Goal: Task Accomplishment & Management: Use online tool/utility

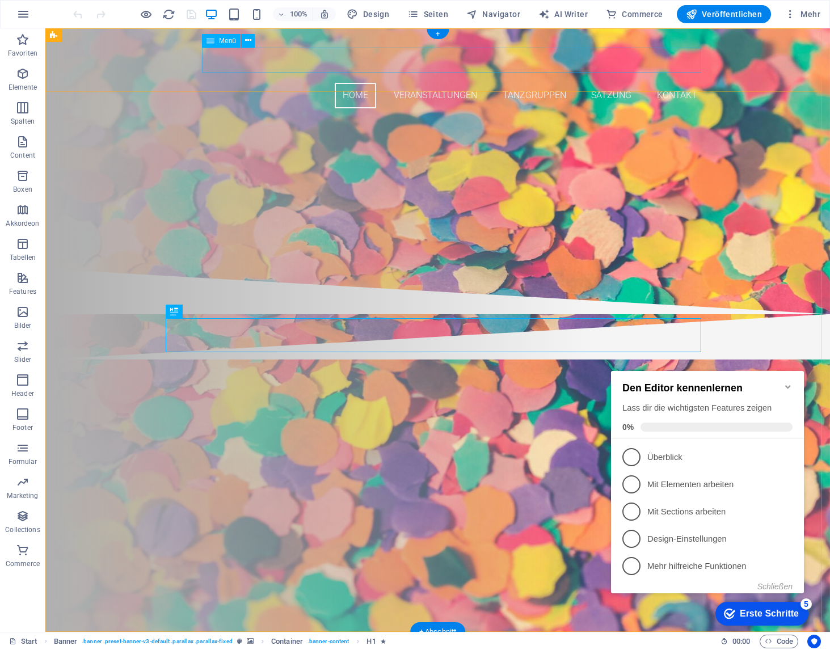
click at [364, 83] on nav "Home Veranstaltungen Tanzgruppen Satzung Kontakt" at bounding box center [438, 96] width 536 height 26
select select "4"
select select
select select "1"
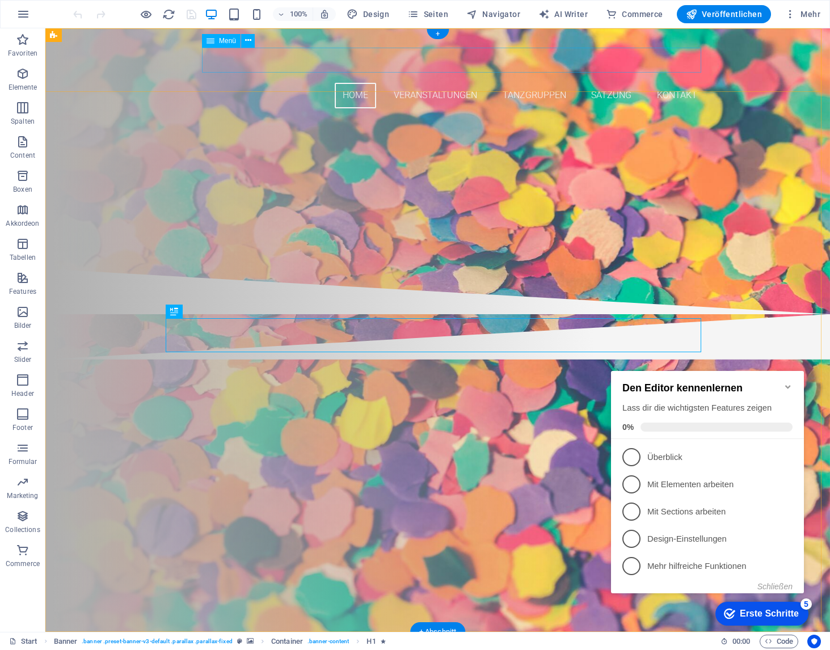
select select
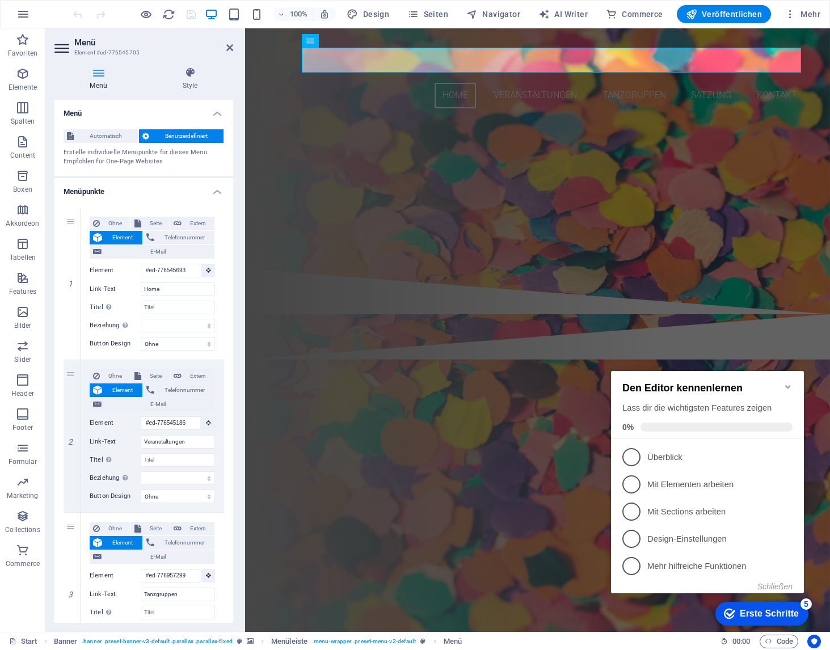
scroll to position [431, 0]
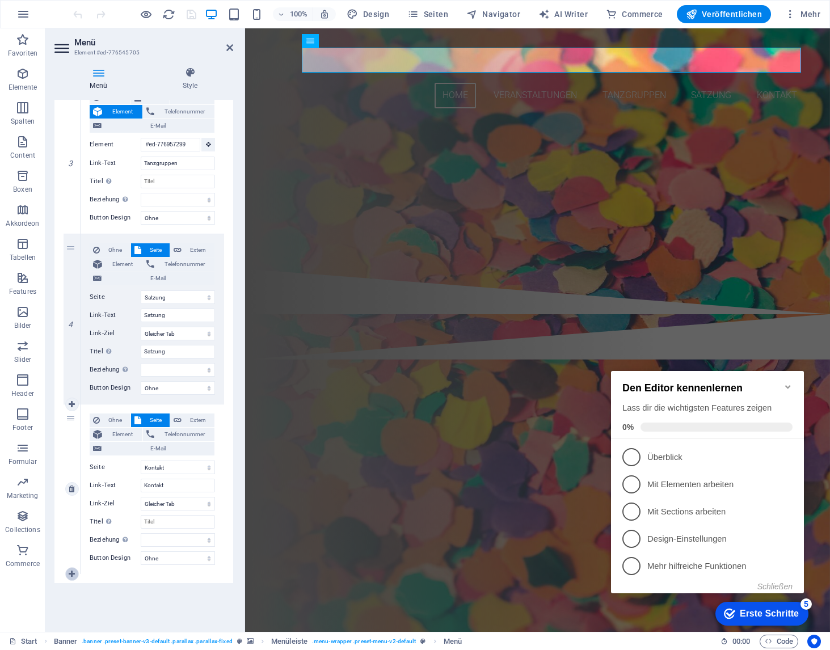
click at [70, 571] on icon at bounding box center [72, 574] width 6 height 8
select select
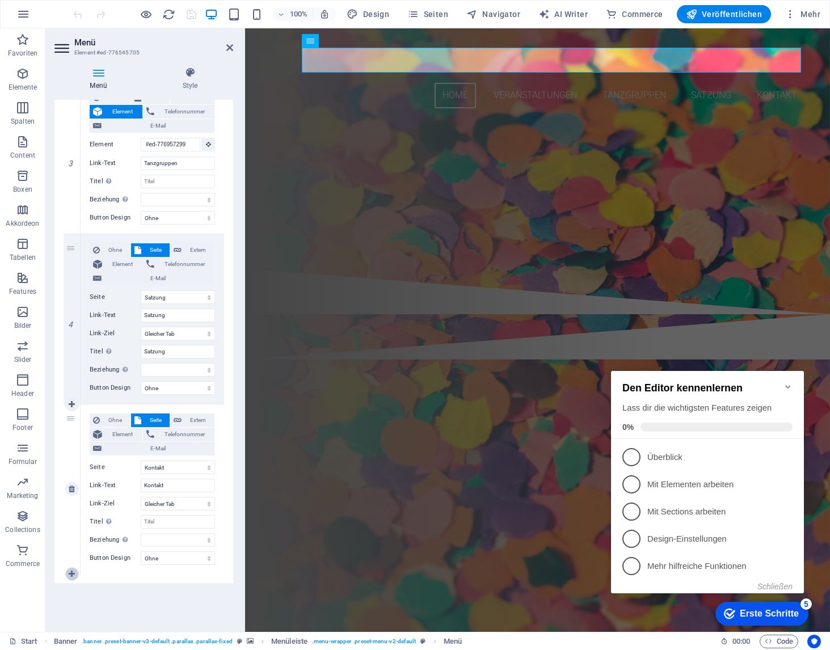
select select
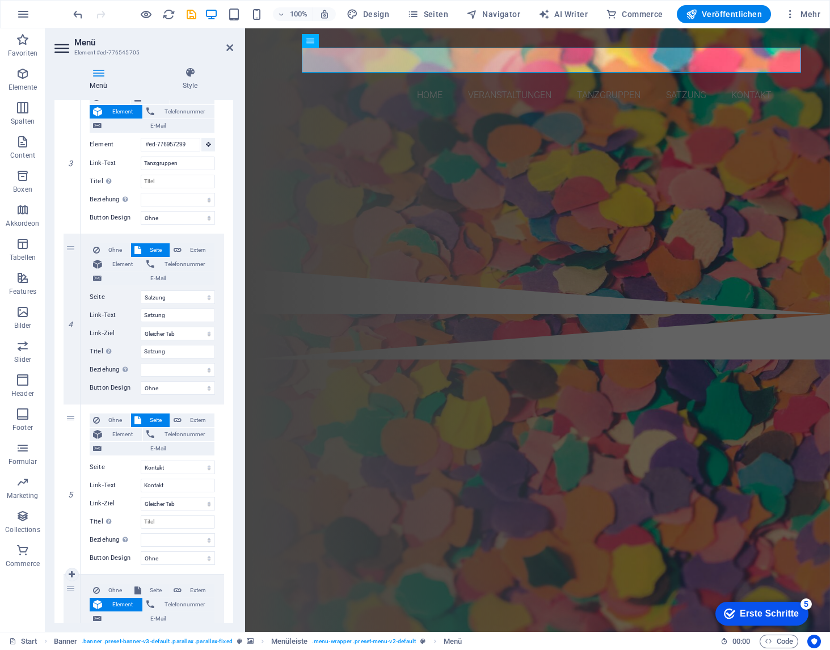
scroll to position [552, 0]
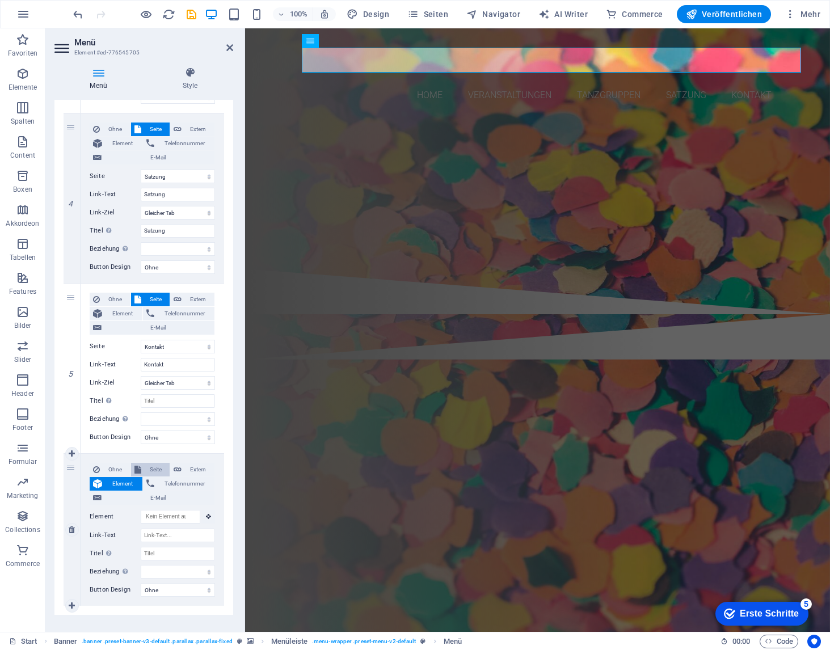
click at [150, 467] on span "Seite" at bounding box center [156, 470] width 22 height 14
select select
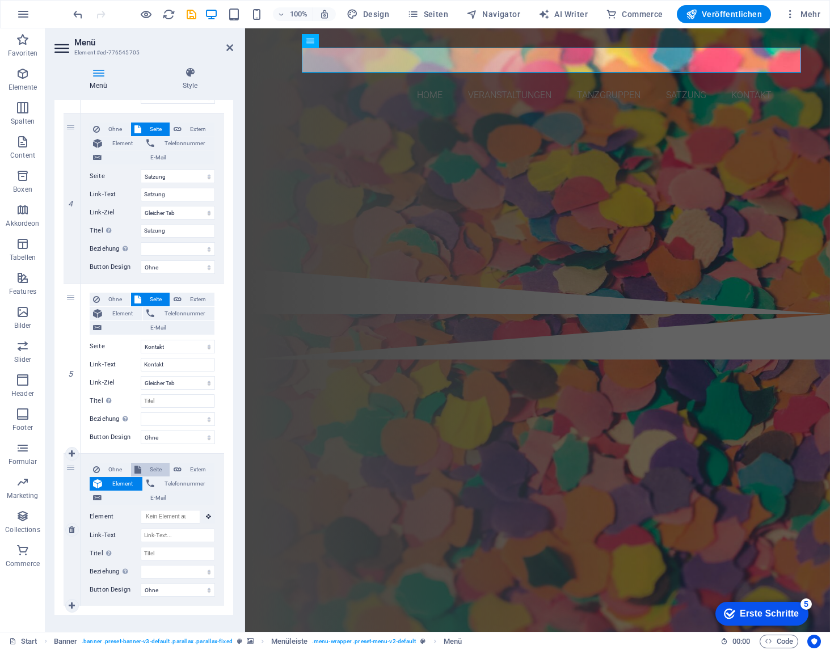
select select
click at [166, 512] on select "Start Kontakt Impressum Datenschutz Satzung Anmeldung Anmeldung Tanzgruppe" at bounding box center [178, 517] width 74 height 14
select select "5"
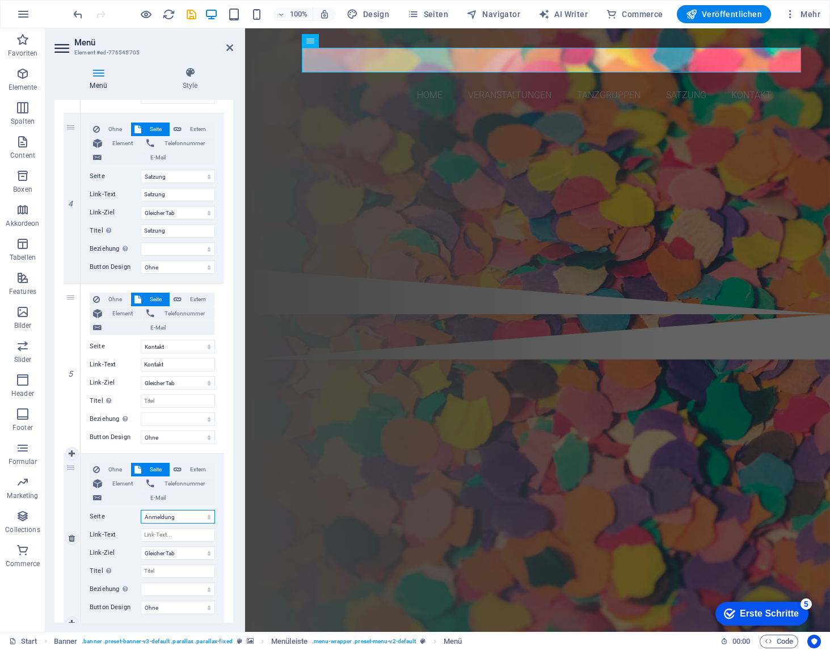
click at [141, 510] on select "Start Kontakt Impressum Datenschutz Satzung Anmeldung Anmeldung Tanzgruppe" at bounding box center [178, 517] width 74 height 14
select select
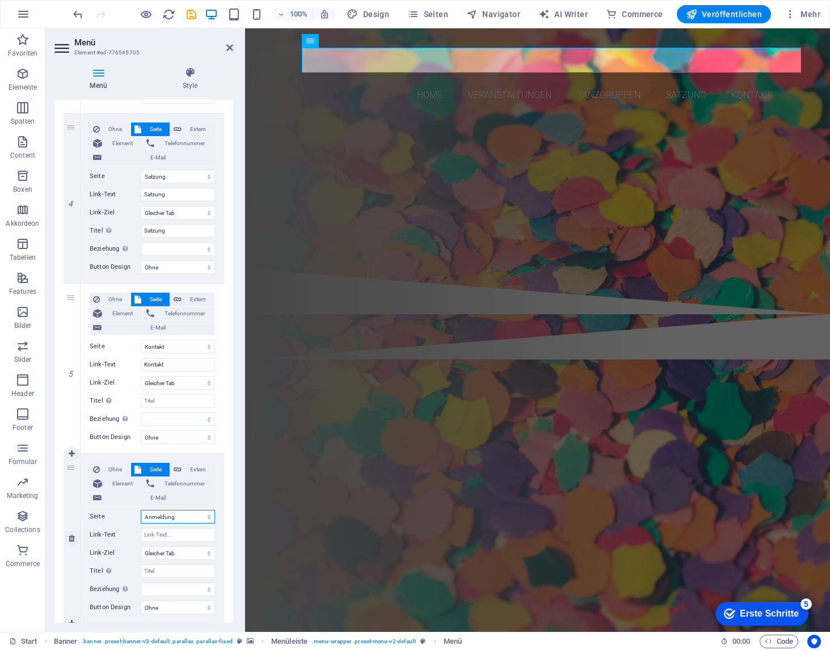
select select
click at [165, 536] on input "Link-Text" at bounding box center [178, 535] width 74 height 14
type input "Mitglied werden"
select select
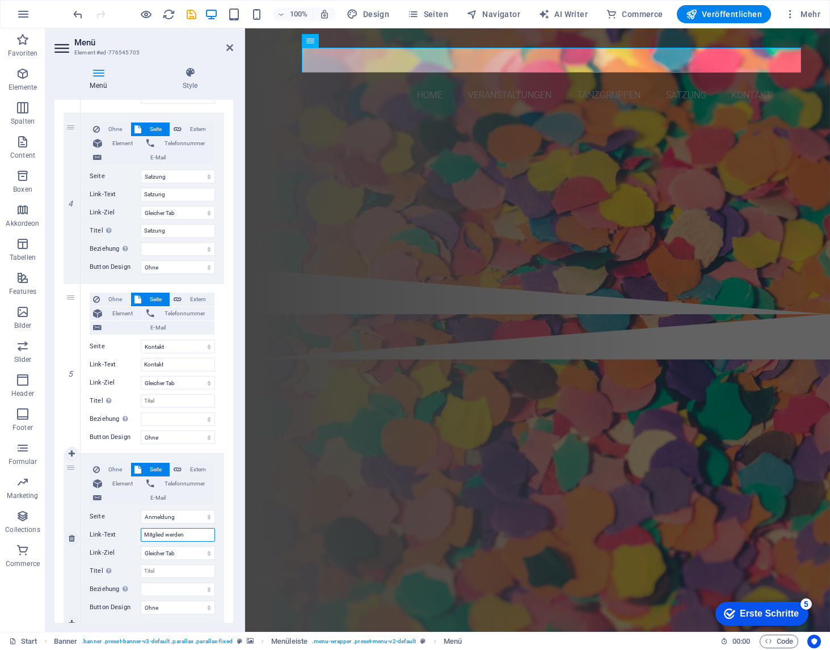
select select
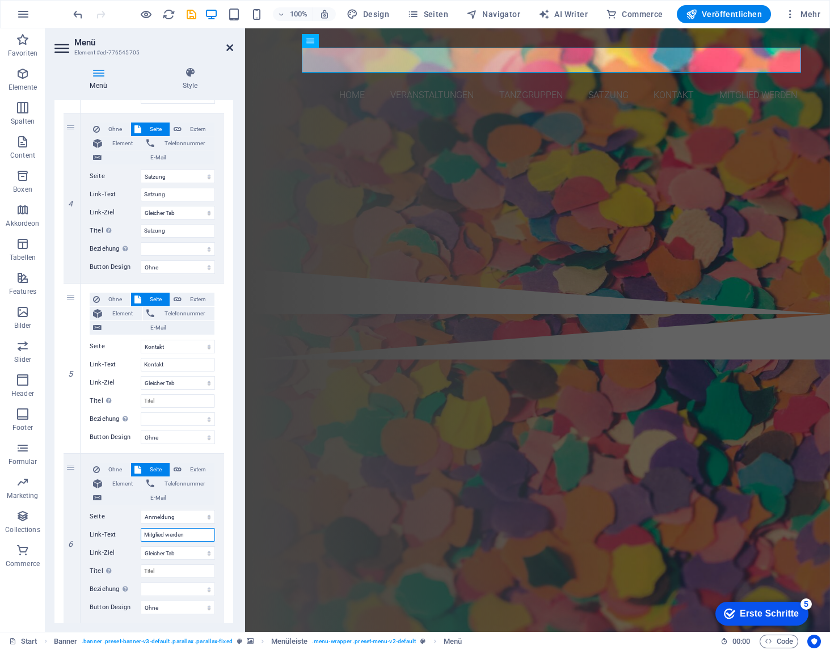
type input "Mitglied werden"
click at [228, 51] on icon at bounding box center [229, 47] width 7 height 9
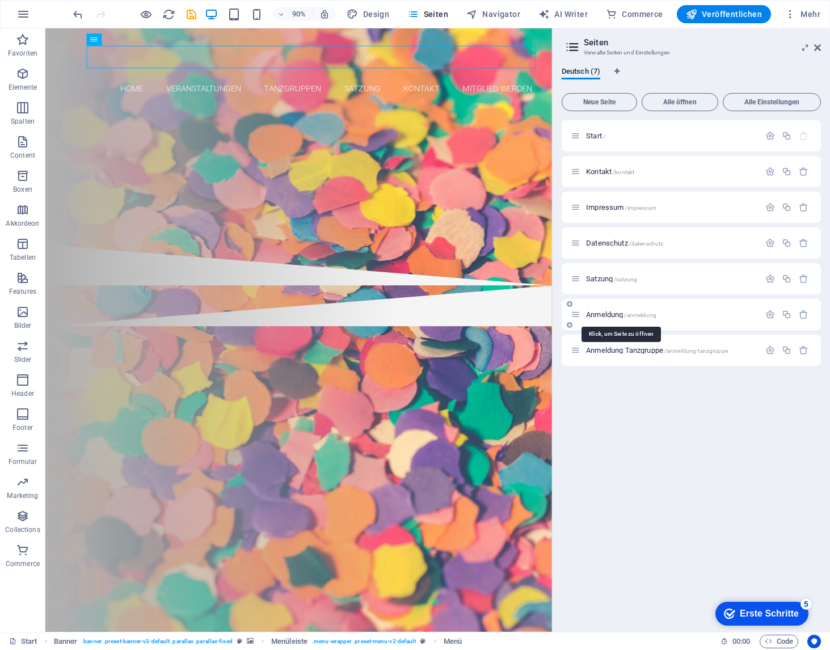
click at [613, 313] on span "Anmeldung /anmeldung" at bounding box center [621, 314] width 70 height 9
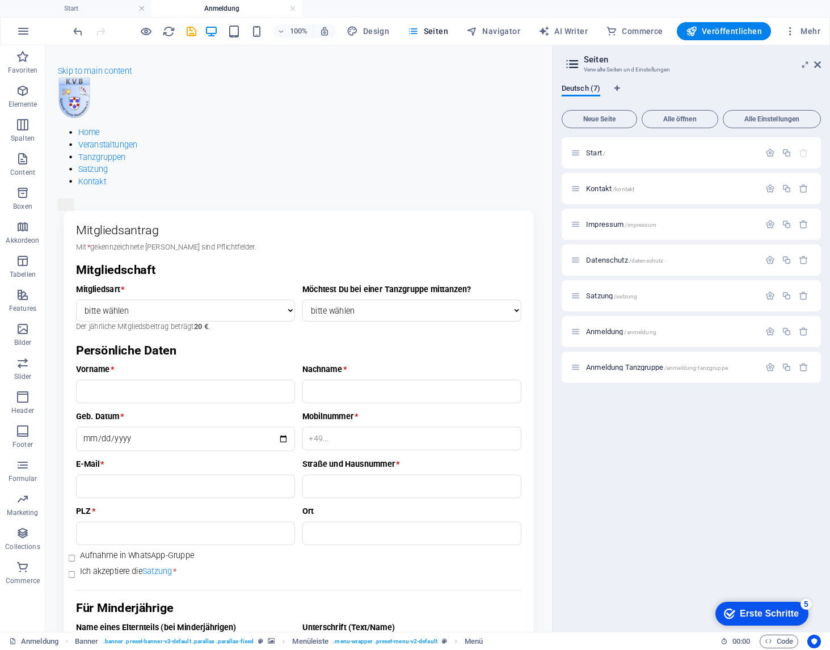
scroll to position [0, 0]
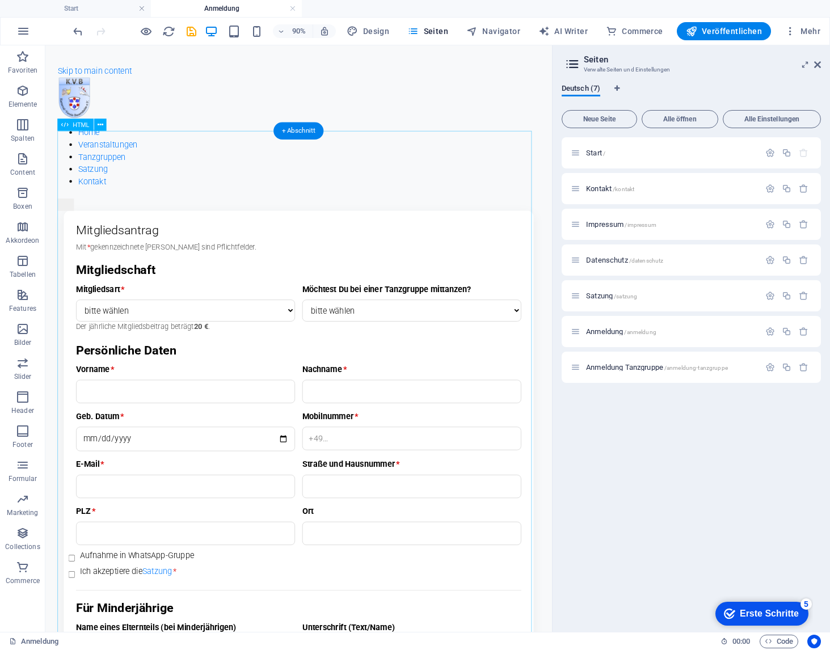
click at [257, 309] on div "Mitgliedsantrag – KV Bauernheim e.V. Mitgliedsantrag Mit * gekennzeichnete Feld…" at bounding box center [327, 607] width 536 height 756
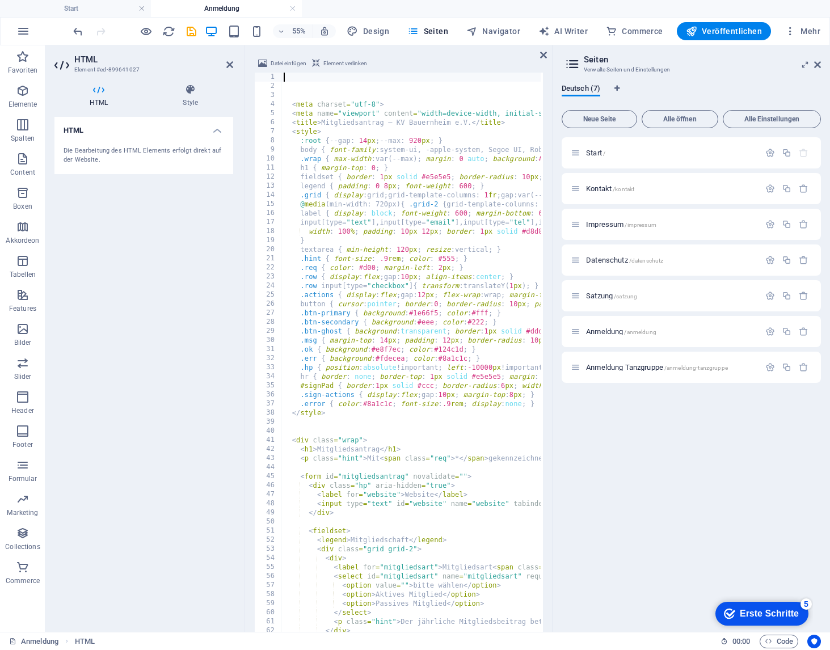
scroll to position [495, 0]
click at [387, 266] on div "< meta charset = "utf-8" > < meta name = "viewport" content = "width=device-wid…" at bounding box center [749, 387] width 937 height 629
type textarea ".req { color: #d00; margin-left: 2px; }"
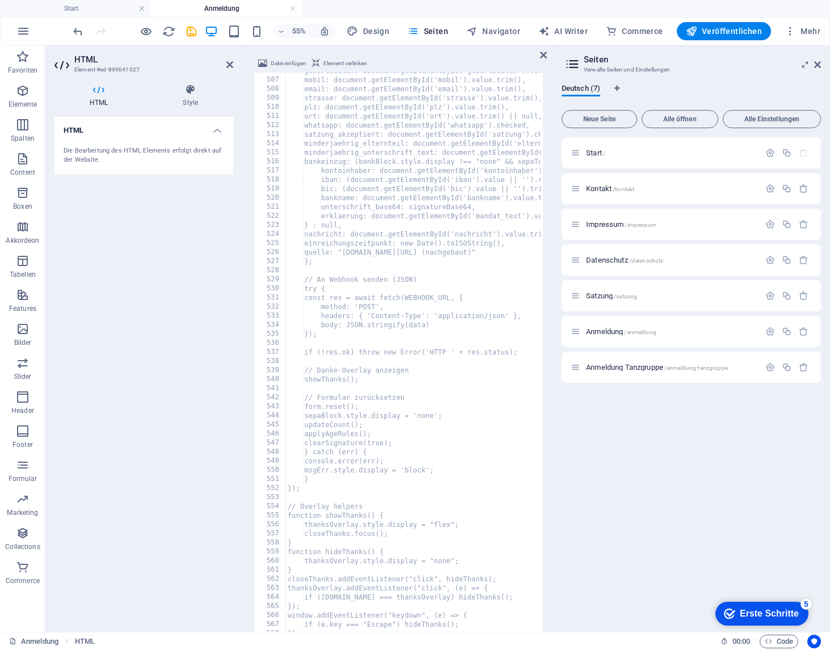
scroll to position [4590, 0]
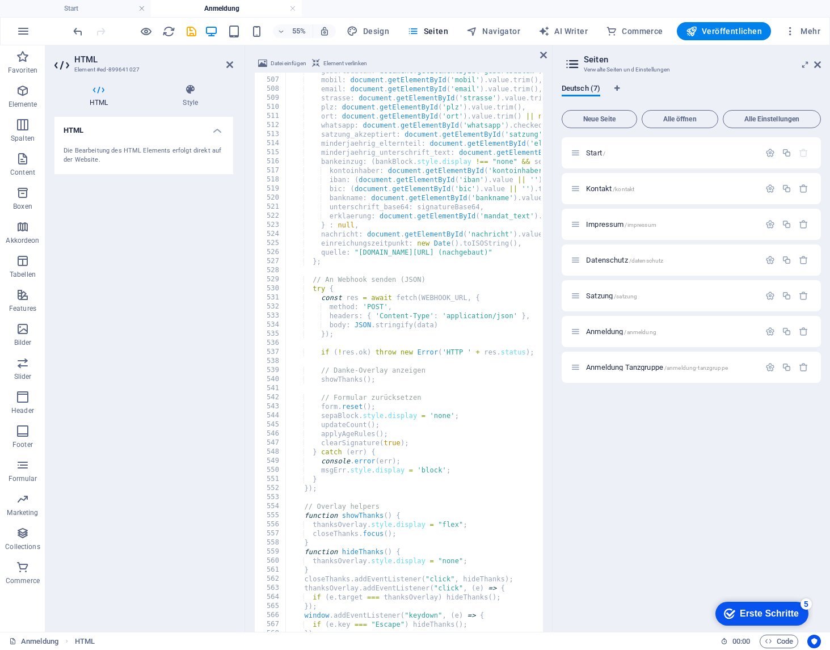
click at [407, 336] on div "geburtsdatum : document . getElementById ( 'geburtsdatum' ) . value , mobil : d…" at bounding box center [747, 380] width 925 height 629
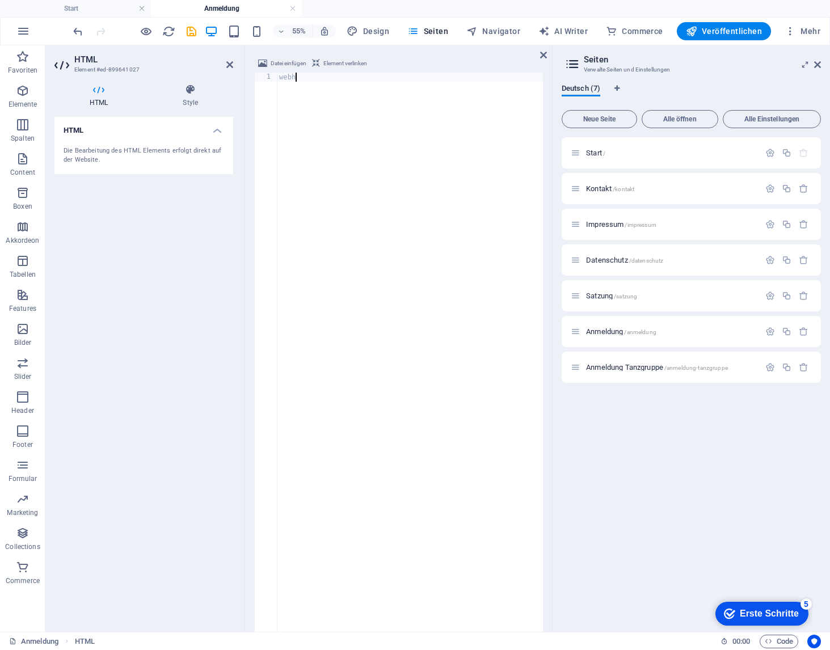
scroll to position [0, 1]
type textarea "webho"
click at [447, 265] on div "webho" at bounding box center [410, 388] width 266 height 631
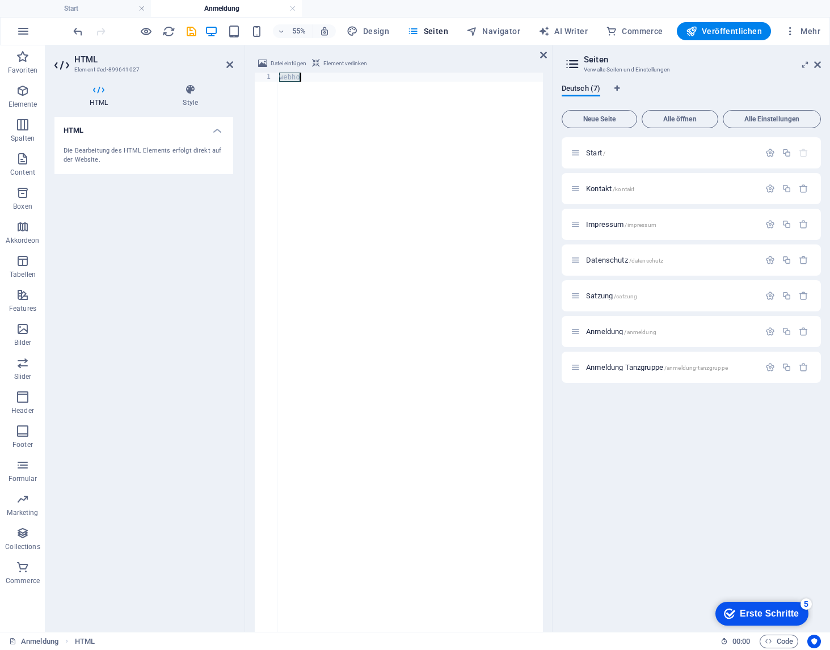
paste textarea
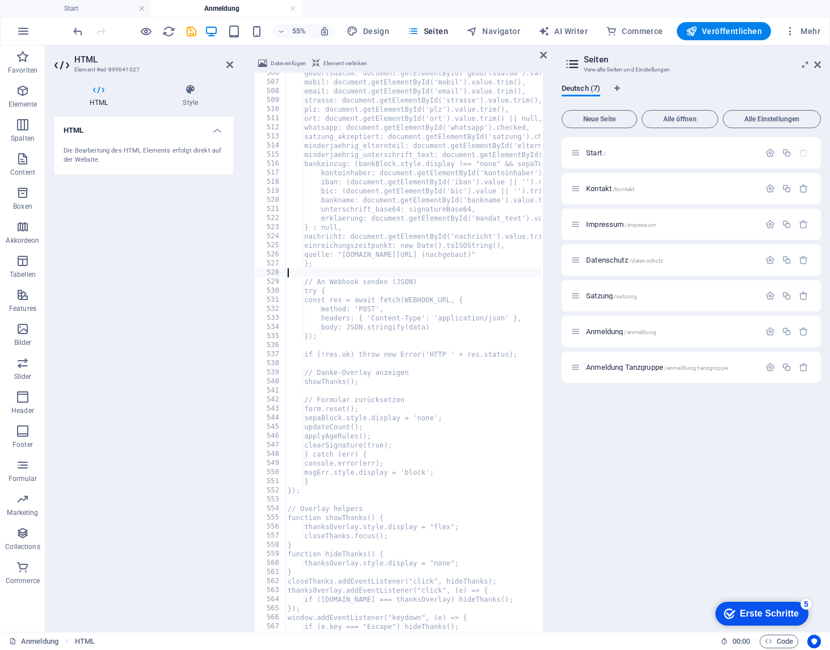
click at [444, 273] on div "geburtsdatum: document.getElementById('geburtsdatum').value, mobil: document.ge…" at bounding box center [747, 383] width 925 height 629
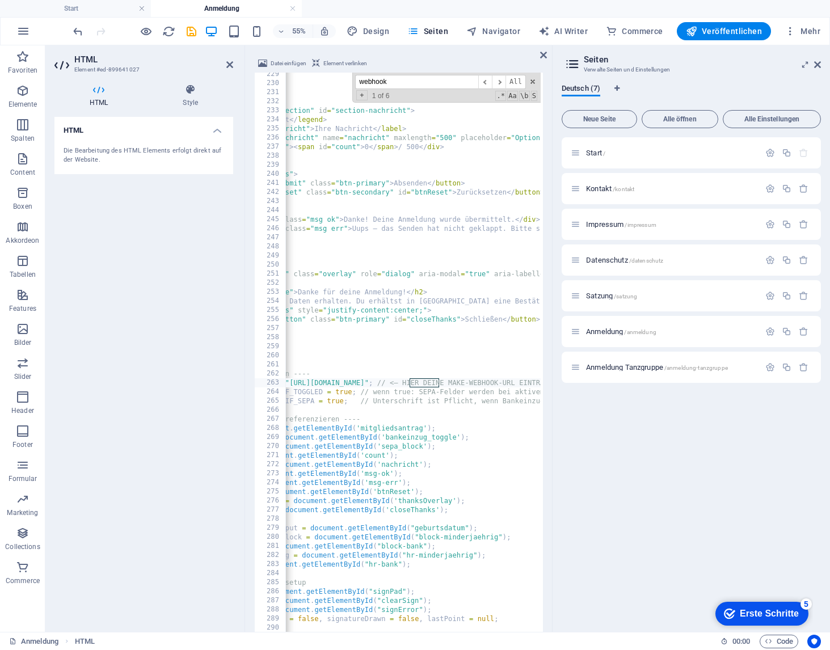
scroll to position [0, 57]
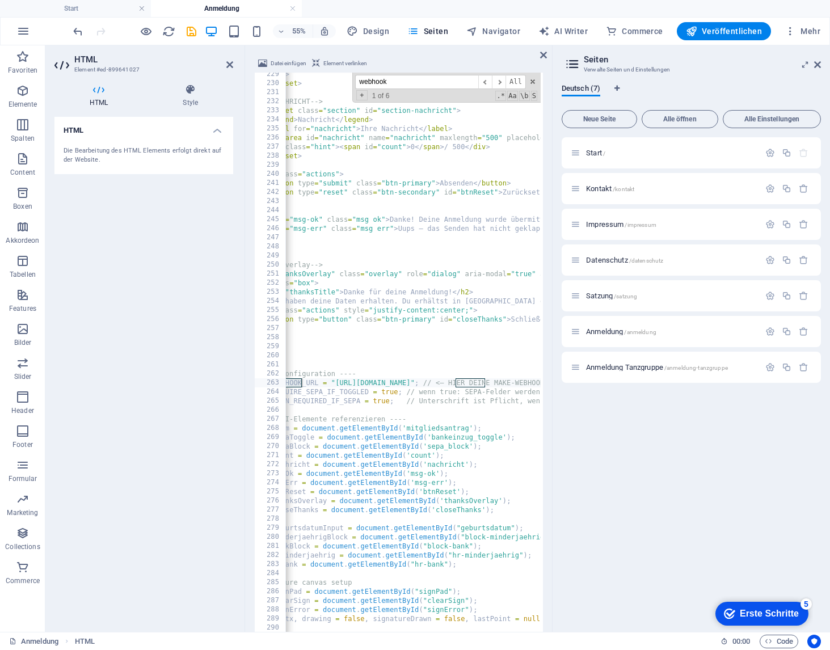
type input "webhook"
drag, startPoint x: 401, startPoint y: 384, endPoint x: 375, endPoint y: 386, distance: 25.6
click at [401, 384] on div "</ div > </ fieldset > <!-- NACHRICHT --> < fieldset class = "section" id = "se…" at bounding box center [691, 384] width 925 height 629
drag, startPoint x: 336, startPoint y: 384, endPoint x: 499, endPoint y: 381, distance: 162.8
click at [499, 381] on div "</ div > </ fieldset > <!-- NACHRICHT --> < fieldset class = "section" id = "se…" at bounding box center [691, 384] width 925 height 629
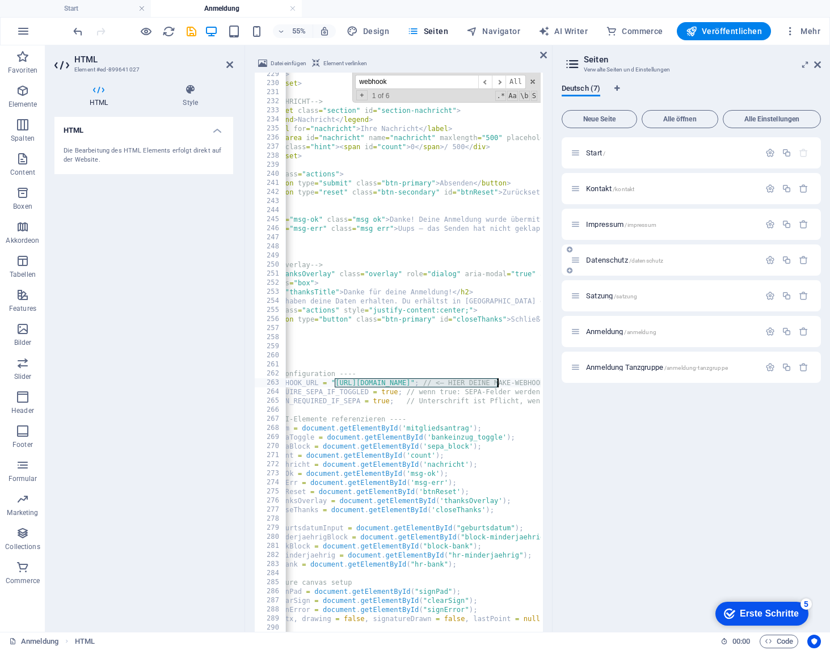
paste textarea ".eu1.make.com/2d7pr42wck3rgojb7iao7lx102ygbxyn"
type textarea "const WEBHOOK_URL = "https://hook.eu1.make.com/2d7pr42wck3rgojb7iao7lx102ygbxyn…"
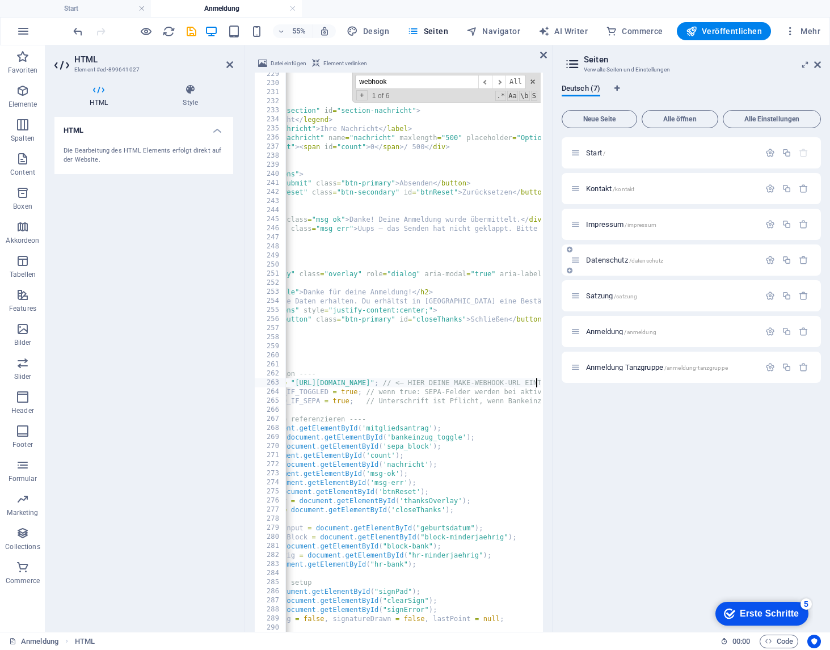
scroll to position [0, 97]
drag, startPoint x: 544, startPoint y: 54, endPoint x: 559, endPoint y: 21, distance: 36.6
click at [544, 54] on icon at bounding box center [543, 54] width 7 height 9
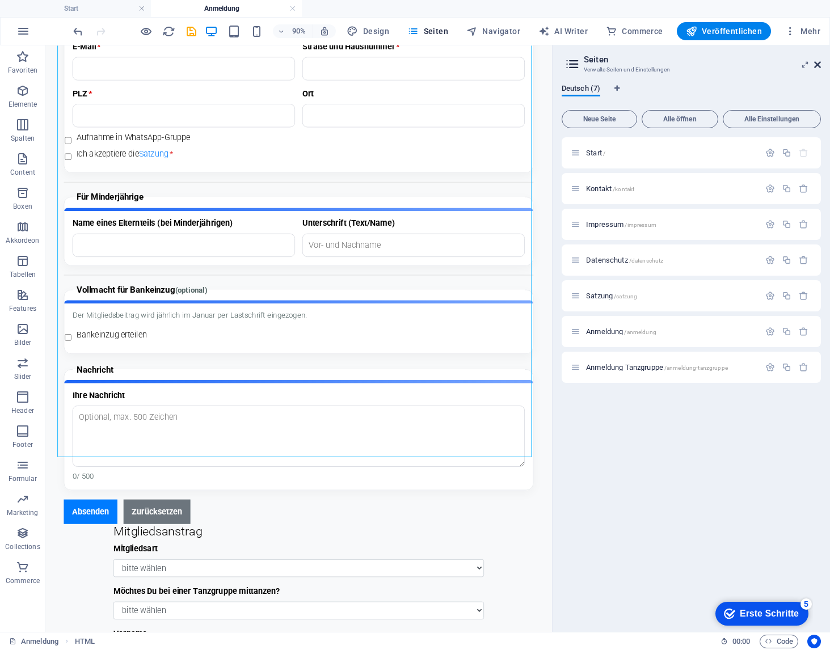
click at [818, 63] on icon at bounding box center [817, 64] width 7 height 9
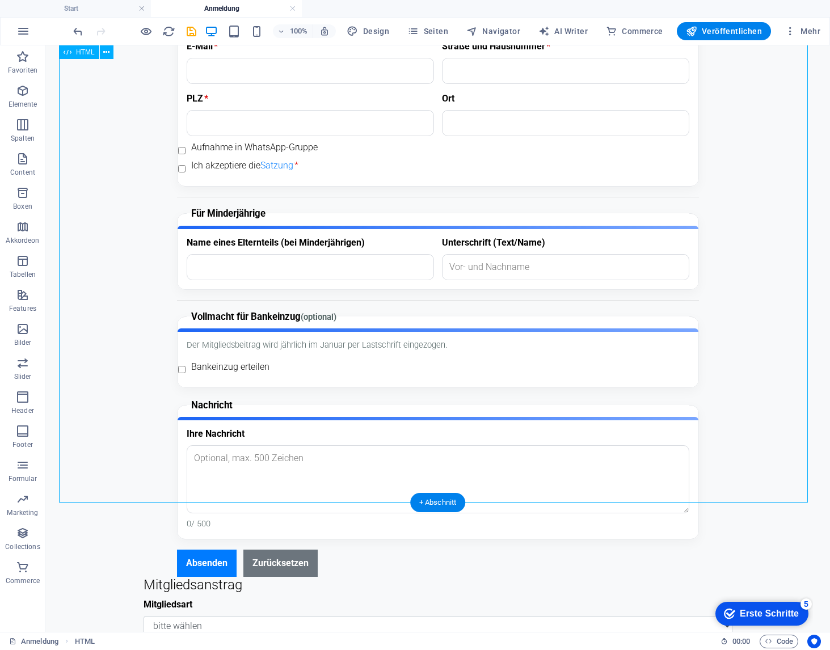
scroll to position [232, 0]
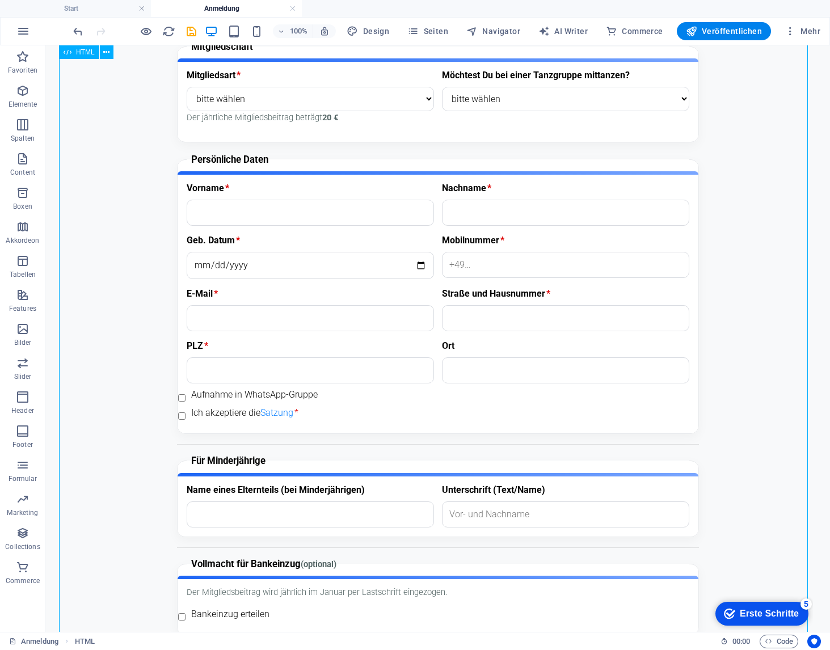
click at [107, 407] on div "Mitgliedsantrag – KV Bauernheim e.V. Mitgliedsantrag Mit * gekennzeichnete Feld…" at bounding box center [437, 410] width 757 height 827
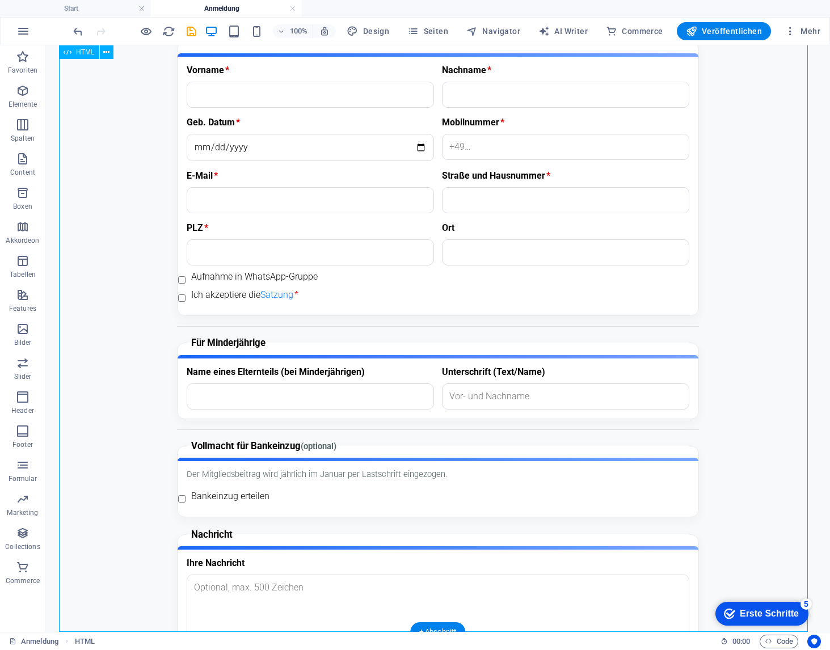
scroll to position [378, 0]
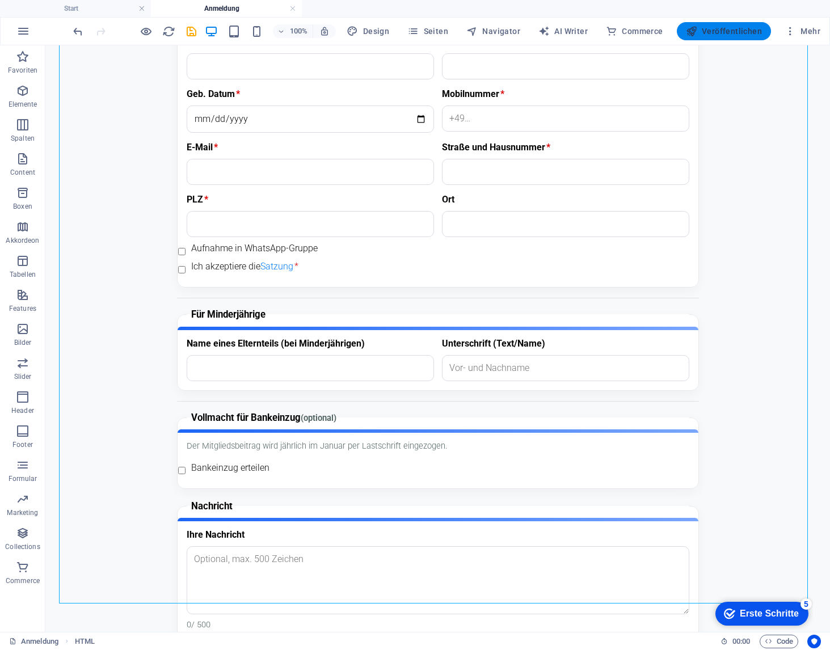
click at [735, 28] on span "Veröffentlichen" at bounding box center [724, 31] width 76 height 11
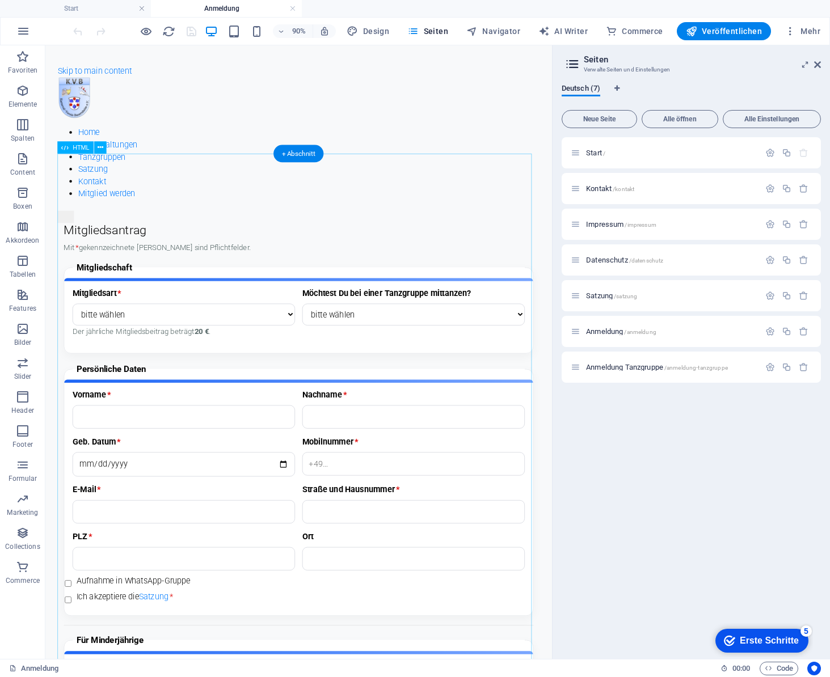
click at [290, 264] on div "Mitgliedsantrag – KV Bauernheim e.V. Mitgliedsantrag Mit * gekennzeichnete Feld…" at bounding box center [327, 656] width 536 height 827
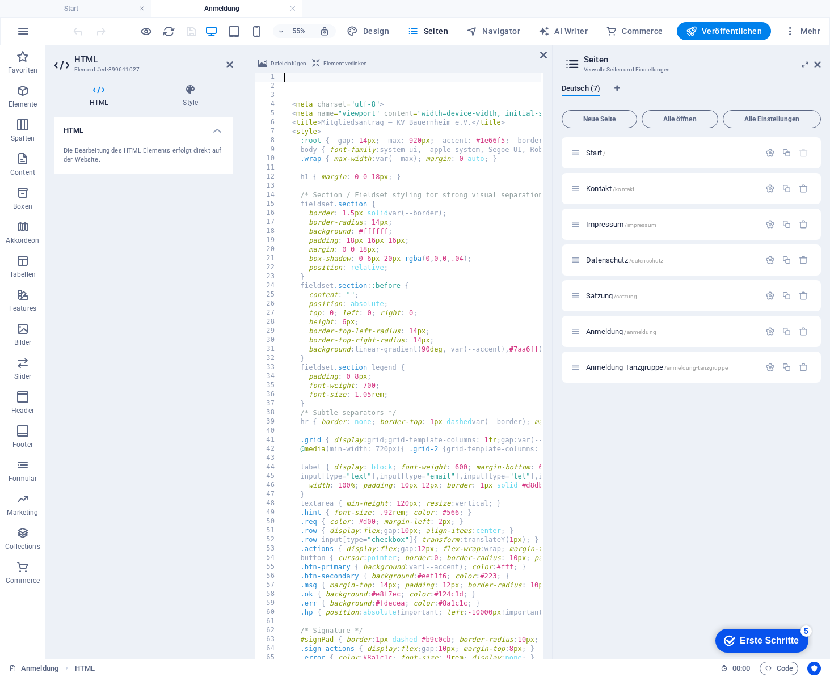
scroll to position [541, 0]
click at [352, 267] on div "< meta charset = "utf-8" > < meta name = "viewport" content = "width=device-wid…" at bounding box center [749, 387] width 937 height 629
type textarea "position: relative;"
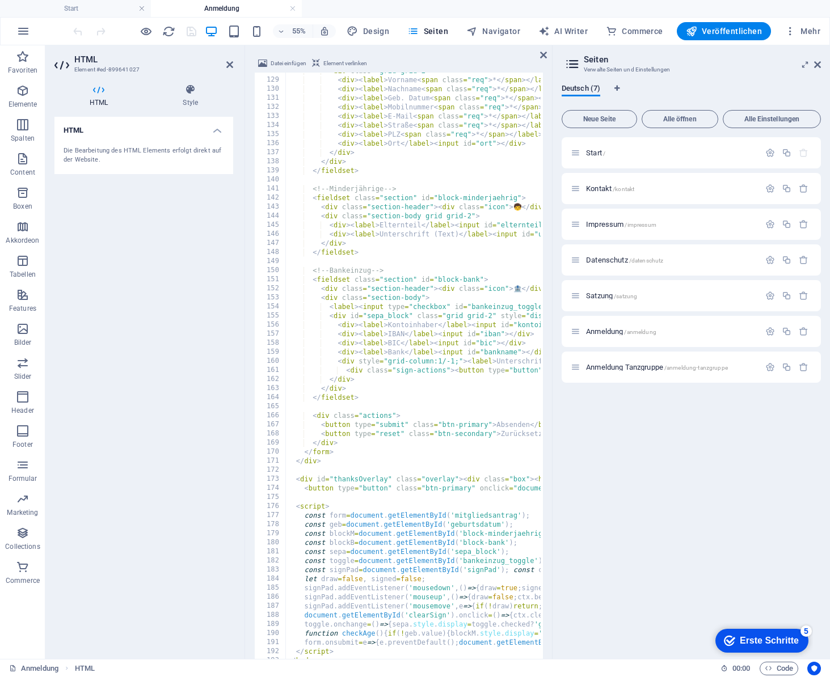
scroll to position [1159, 0]
click at [543, 56] on icon at bounding box center [543, 54] width 7 height 9
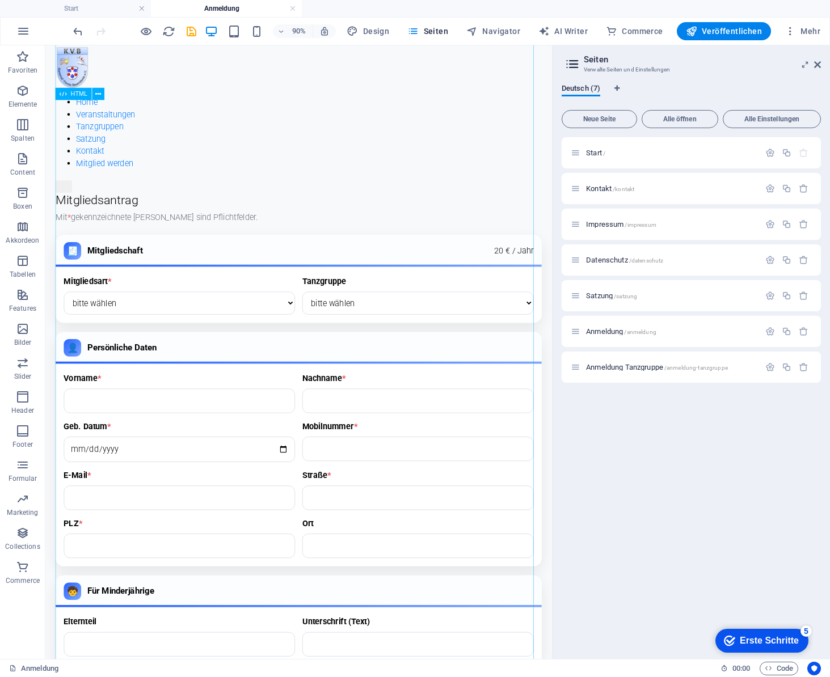
scroll to position [0, 0]
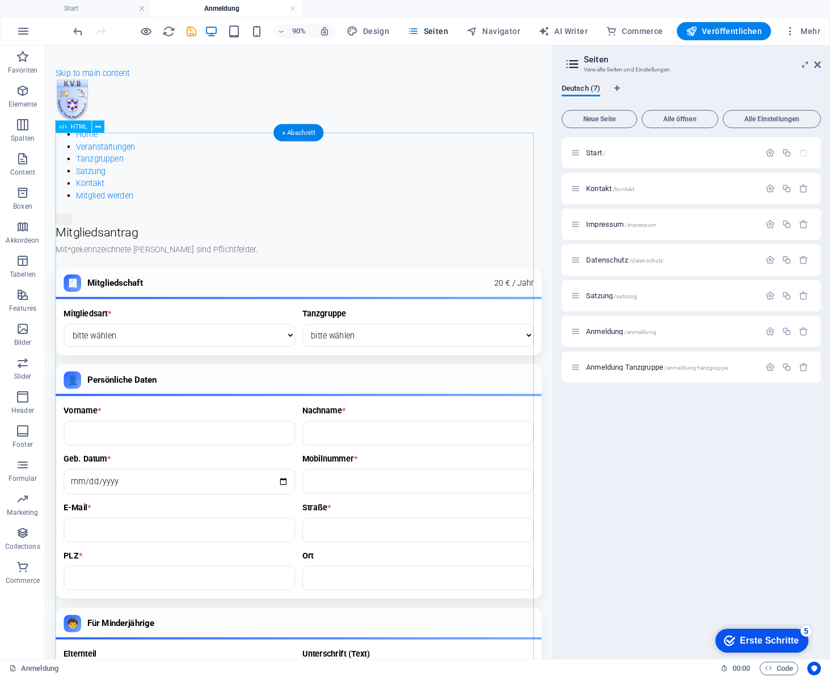
click at [164, 245] on div "Mitgliedsantrag – KV Bauernheim e.V. Mitgliedsantrag Mit * gekennzeichnete Feld…" at bounding box center [327, 574] width 540 height 658
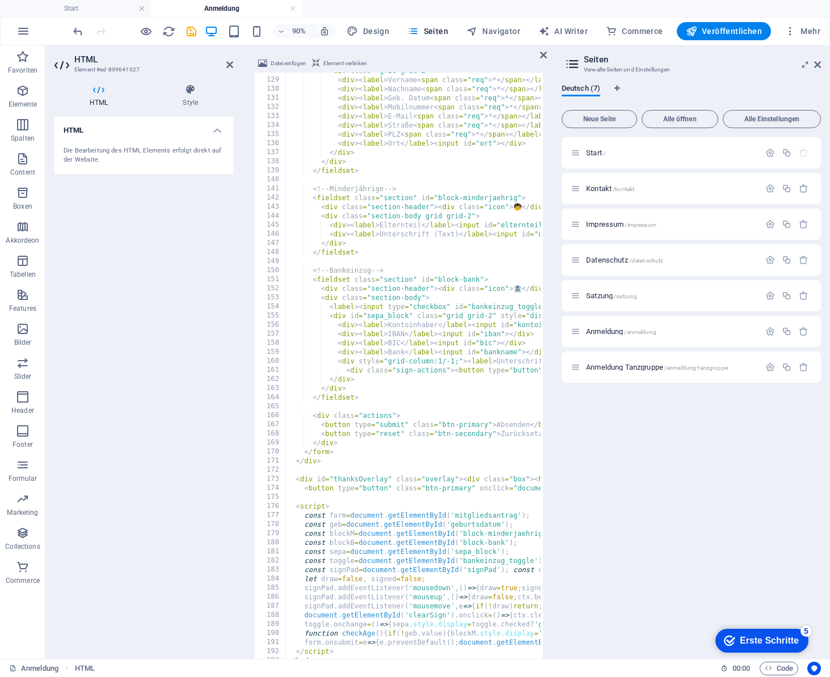
scroll to position [459, 0]
type textarea "</html>"
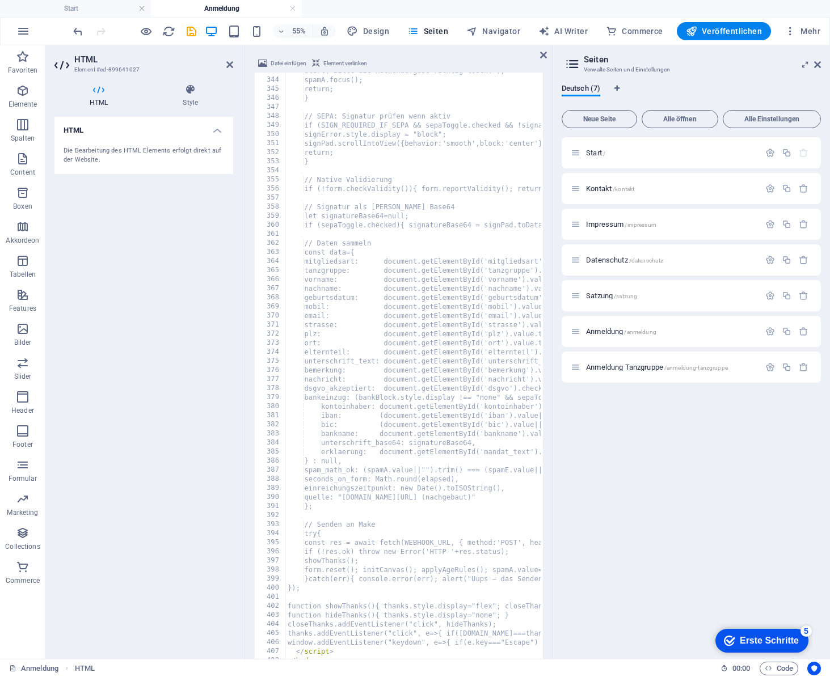
scroll to position [3111, 0]
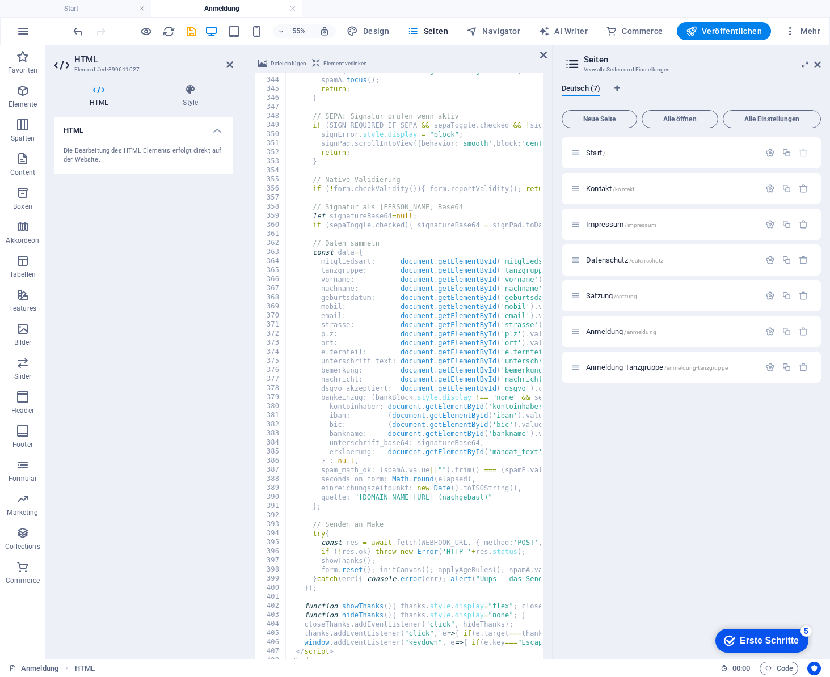
click at [373, 361] on div "alert ( "Bitte die Rechenaufgabe richtig lösen." ) ; spamA . focus ( ) ; return…" at bounding box center [808, 380] width 1046 height 629
type textarea "unterschrift_text: document.getElementById('unterschrift_text').value.trim() ||…"
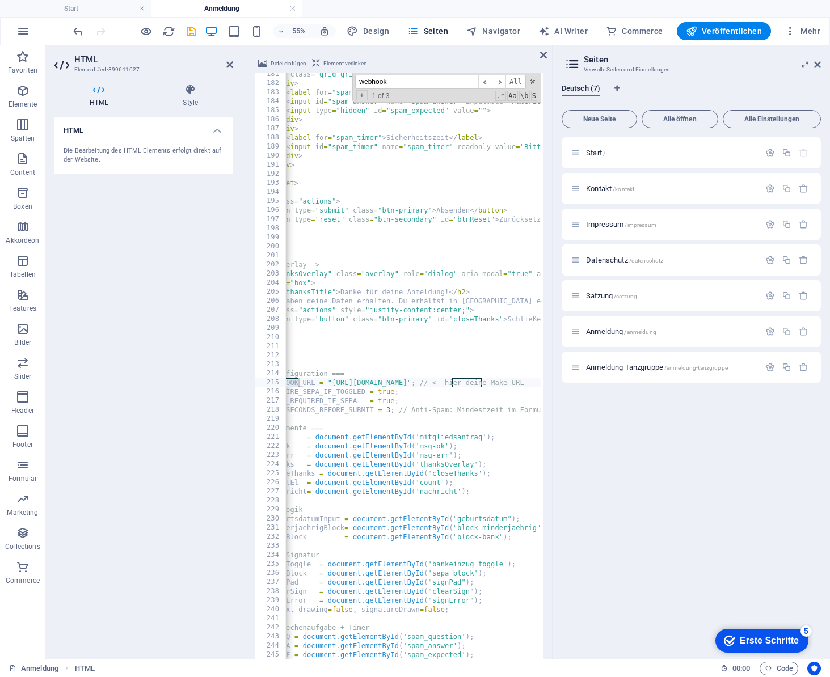
scroll to position [0, 94]
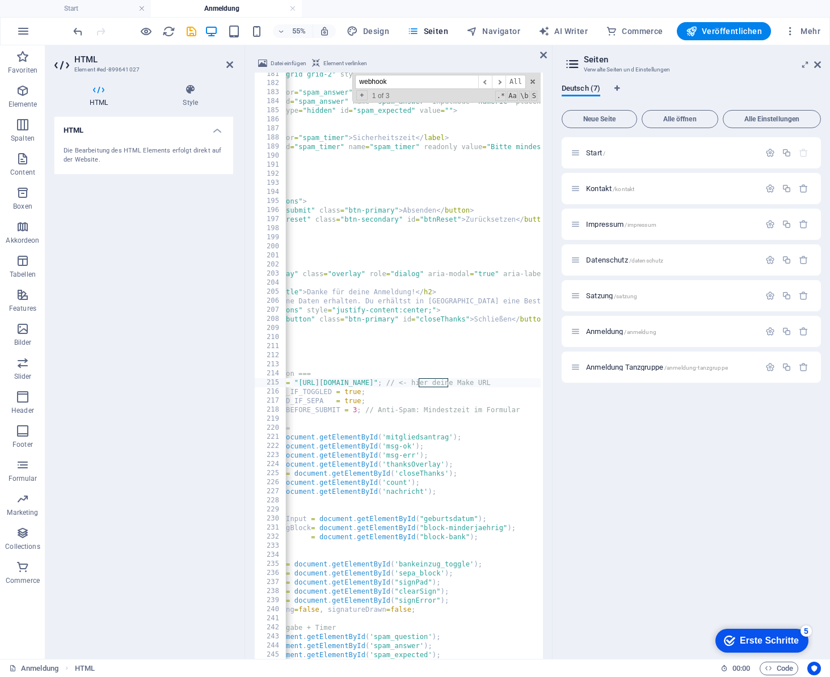
type input "webhook"
drag, startPoint x: 462, startPoint y: 384, endPoint x: 298, endPoint y: 384, distance: 164.5
click at [298, 384] on div "< div class = "grid grid-2" style = "margin-top:10px" > < div > < label for = "…" at bounding box center [715, 384] width 1046 height 629
paste textarea ".eu1.make.com/2d7pr42wck3rgojb7iao7lx102ygbxyn"
type textarea "const WEBHOOK_URL = "https://hook.eu1.make.com/2d7pr42wck3rgojb7iao7lx102ygbxyn…"
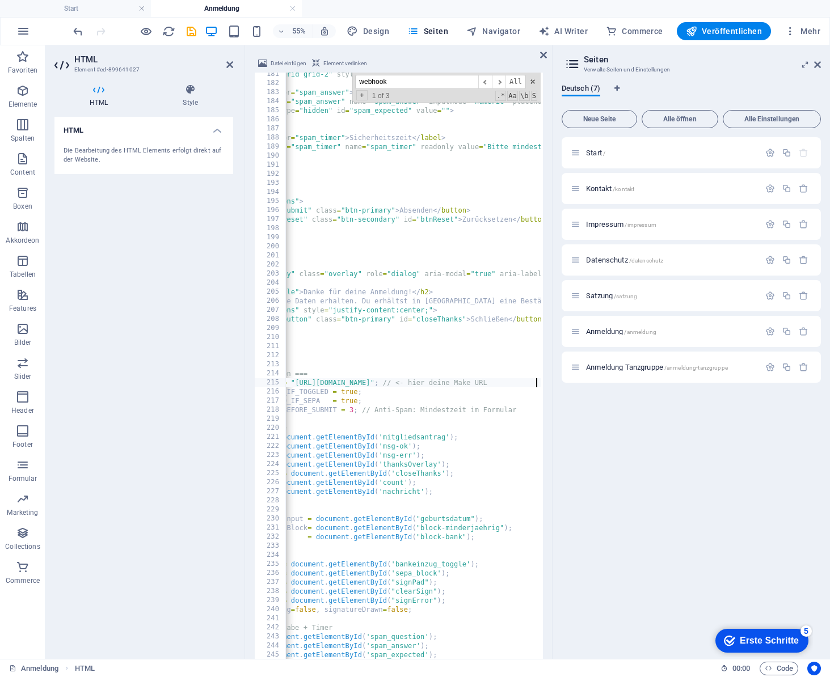
scroll to position [0, 97]
click at [542, 55] on icon at bounding box center [543, 54] width 7 height 9
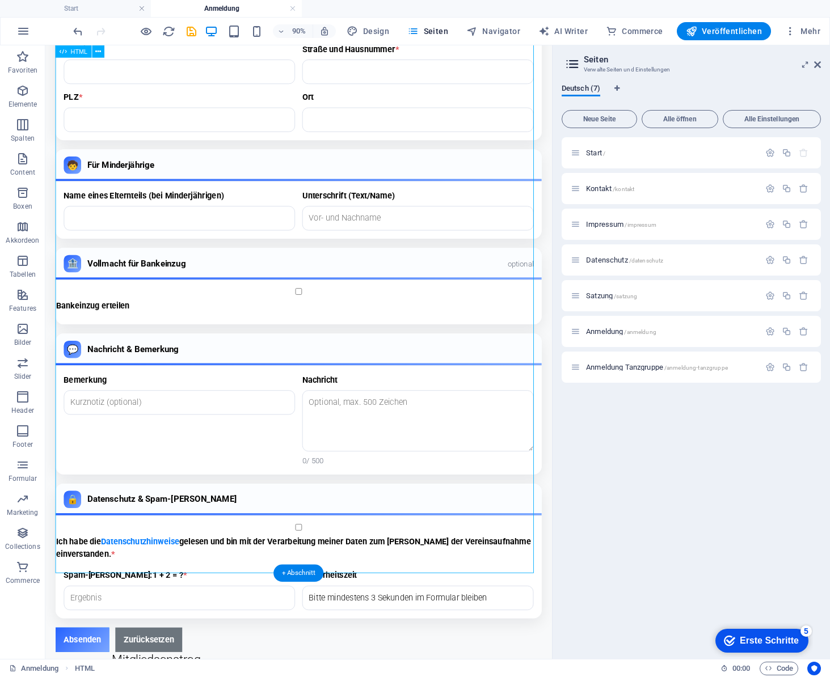
scroll to position [520, 0]
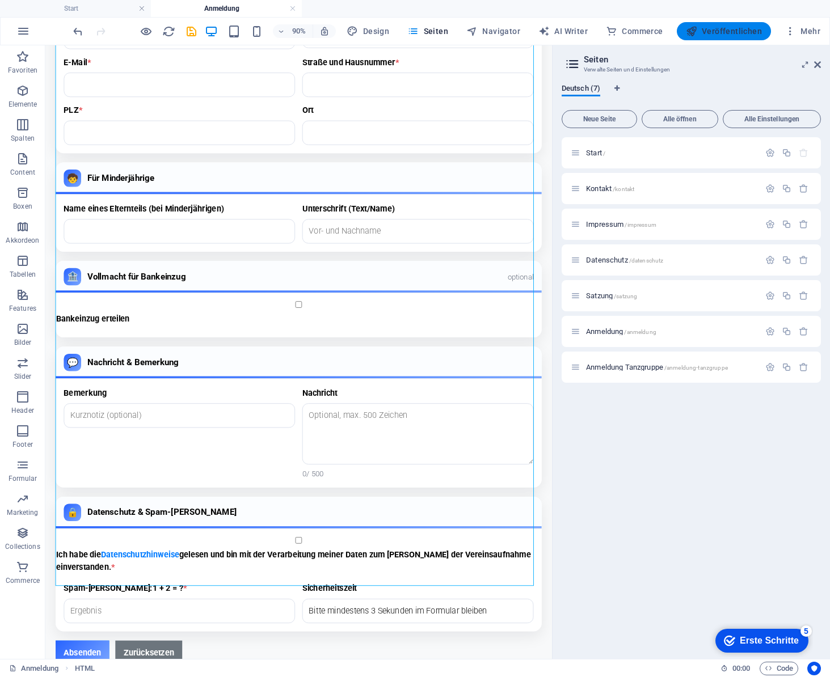
click at [713, 35] on span "Veröffentlichen" at bounding box center [724, 31] width 76 height 11
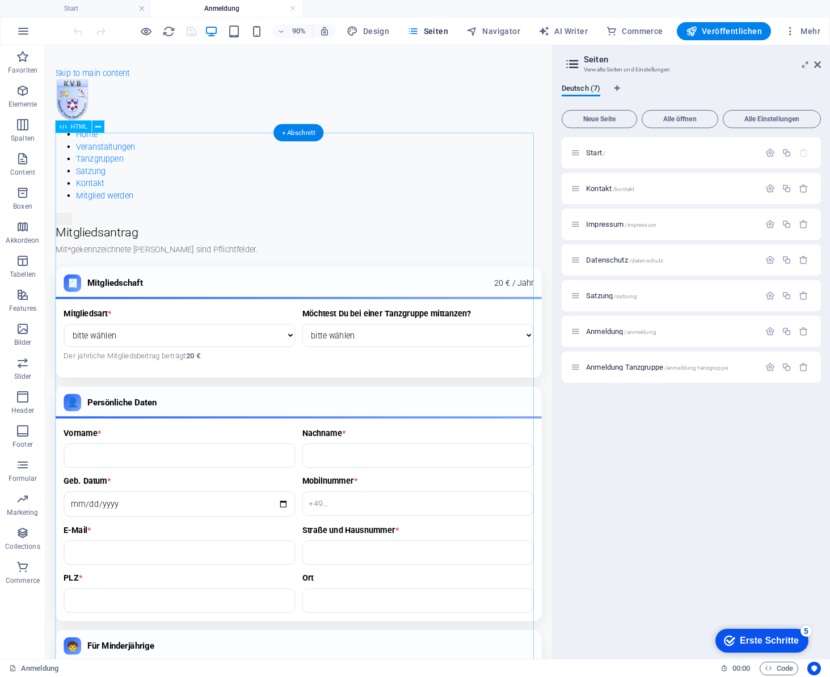
drag, startPoint x: 258, startPoint y: 264, endPoint x: 282, endPoint y: 288, distance: 34.1
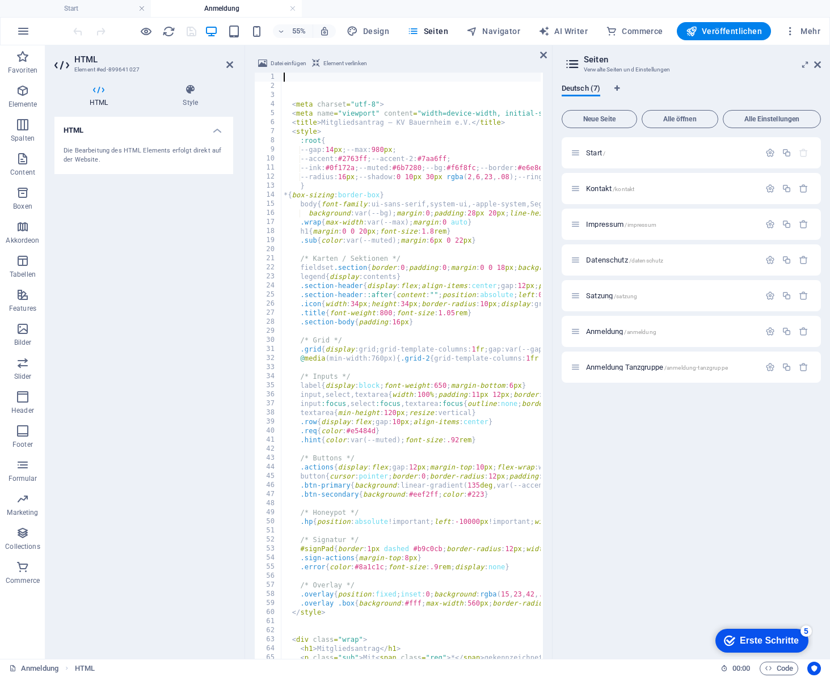
click at [349, 245] on div "< meta charset = "utf-8" > < meta name = "viewport" content = "width=device-wid…" at bounding box center [804, 387] width 1046 height 629
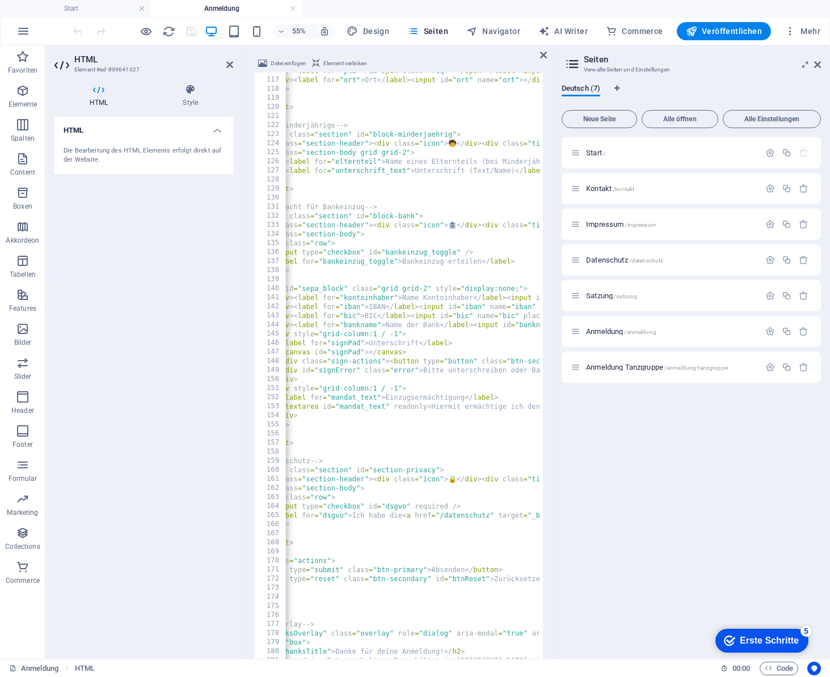
scroll to position [0, 57]
click at [427, 289] on div "< div > < label for = "plz" > PLZ < span class = "req" > * </ span > </ label >…" at bounding box center [747, 380] width 1037 height 629
click at [367, 249] on div "< div > < label for = "plz" > PLZ < span class = "req" > * </ span > </ label >…" at bounding box center [747, 380] width 1037 height 629
type textarea "<input type="checkbox" id="bankeinzug_toggle" />"
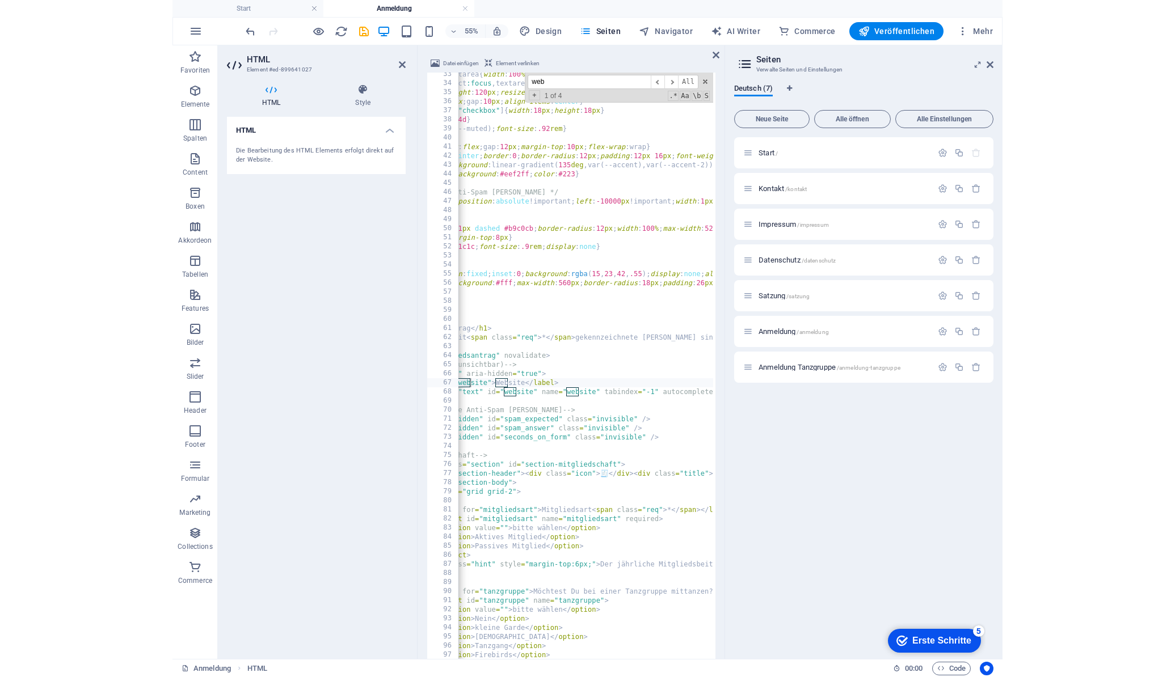
scroll to position [0, 77]
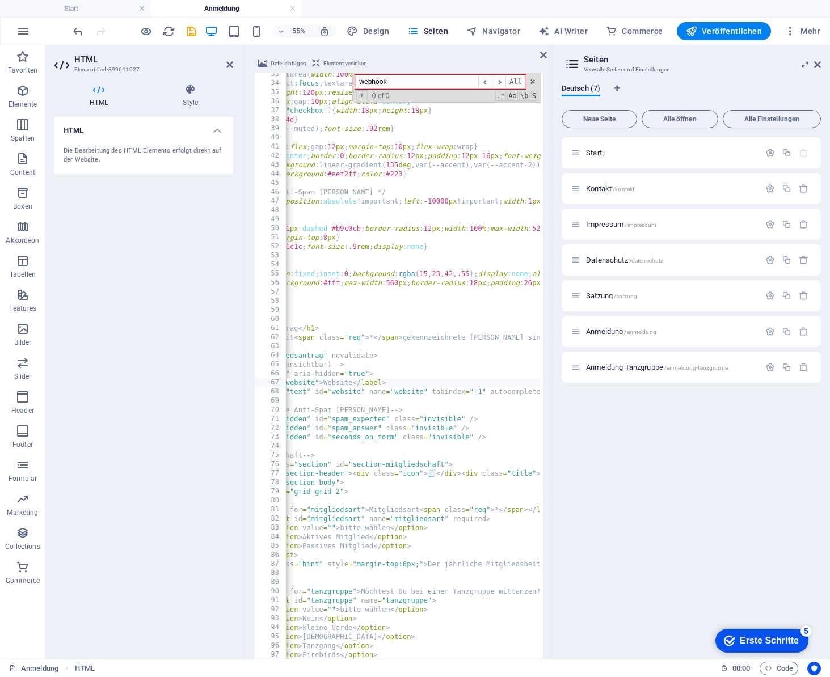
drag, startPoint x: 398, startPoint y: 83, endPoint x: 340, endPoint y: 79, distance: 58.0
click at [340, 79] on div "input , select , textarea { width : 100 % ; padding : 11 px 12 px ; border : 1 …" at bounding box center [412, 379] width 255 height 613
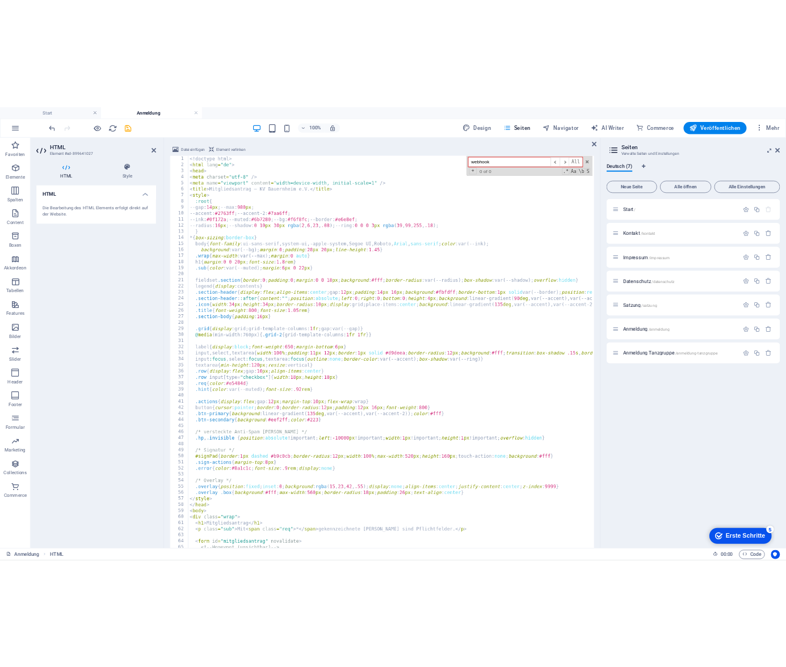
scroll to position [0, 0]
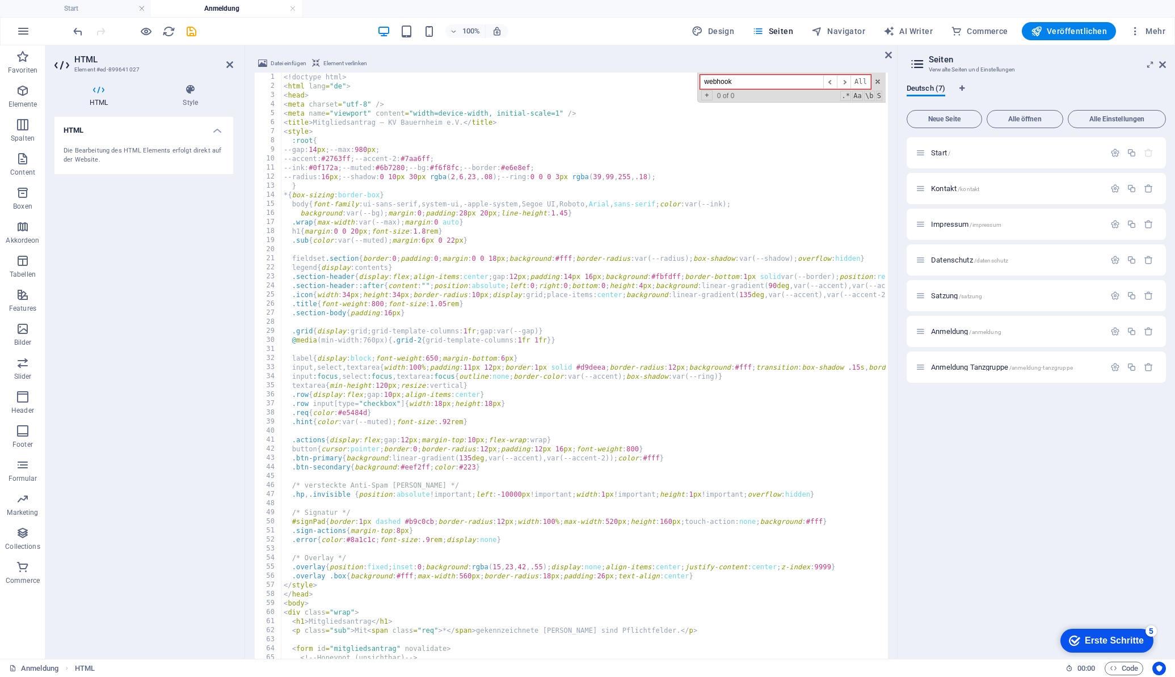
drag, startPoint x: 735, startPoint y: 87, endPoint x: 741, endPoint y: 83, distance: 7.1
click at [735, 86] on input "webhook" at bounding box center [761, 82] width 123 height 14
drag, startPoint x: 721, startPoint y: 79, endPoint x: 671, endPoint y: 77, distance: 50.0
click at [671, 77] on div "<! doctype html > < html lang = "de" > < head > < meta charset = "utf-8" /> < m…" at bounding box center [583, 379] width 604 height 613
type input "webhook"
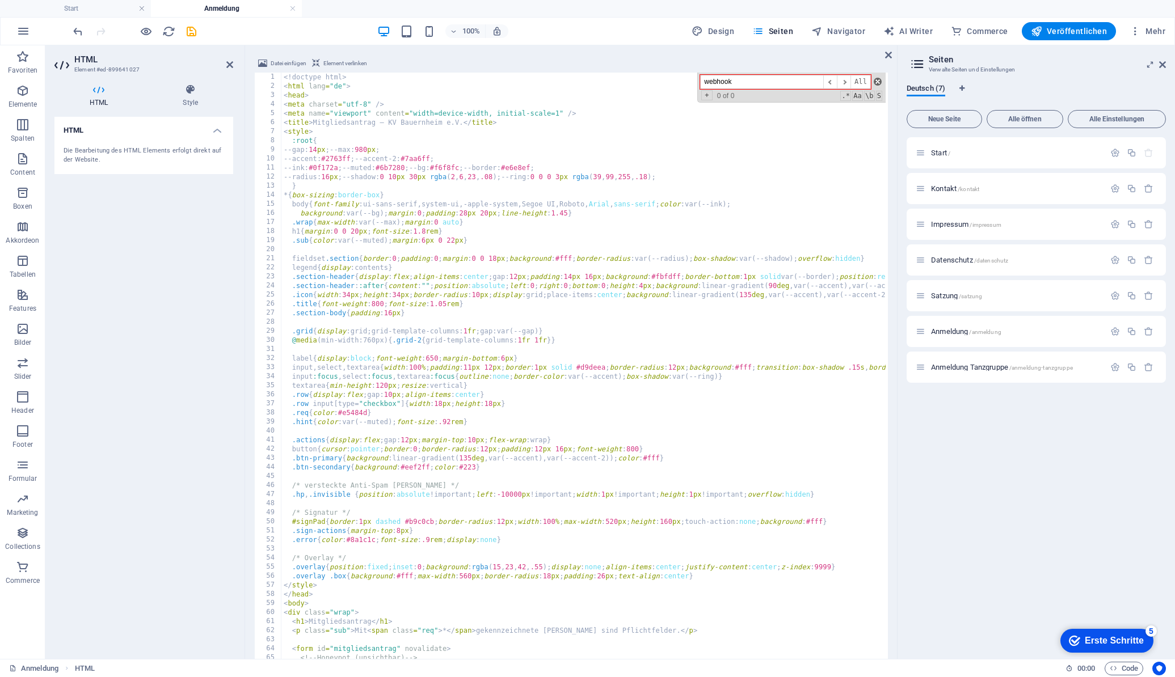
click at [829, 81] on span at bounding box center [878, 82] width 8 height 8
type textarea "<label for="website">Website</label>"
click at [609, 249] on div "<! doctype html > < html lang = "de" > < head > < meta charset = "utf-8" /> < m…" at bounding box center [799, 387] width 1037 height 629
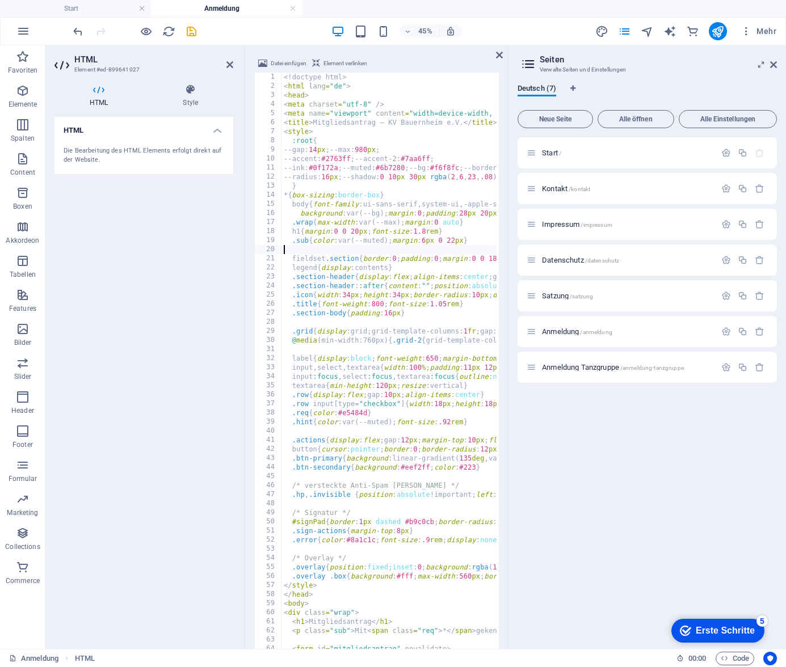
click at [367, 250] on div "<! doctype html > < html lang = "de" > < head > < meta charset = "utf-8" /> < m…" at bounding box center [799, 387] width 1037 height 629
type textarea "<div class="actions" style="justify-content:cen"
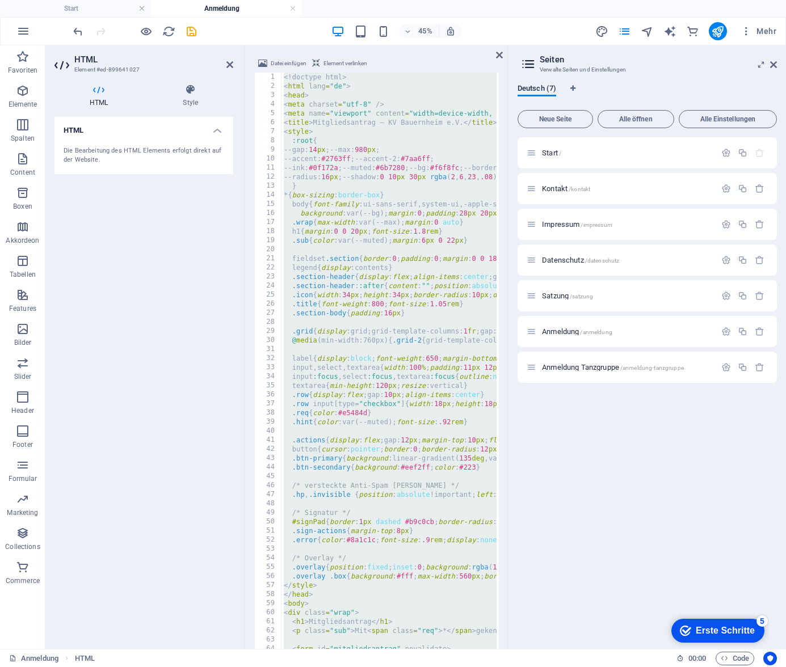
paste textarea
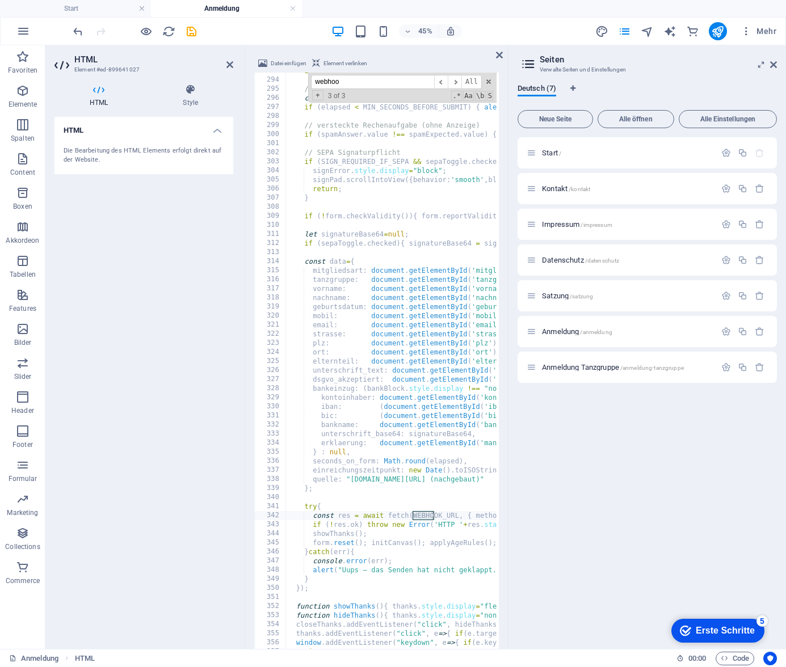
type input "webhook"
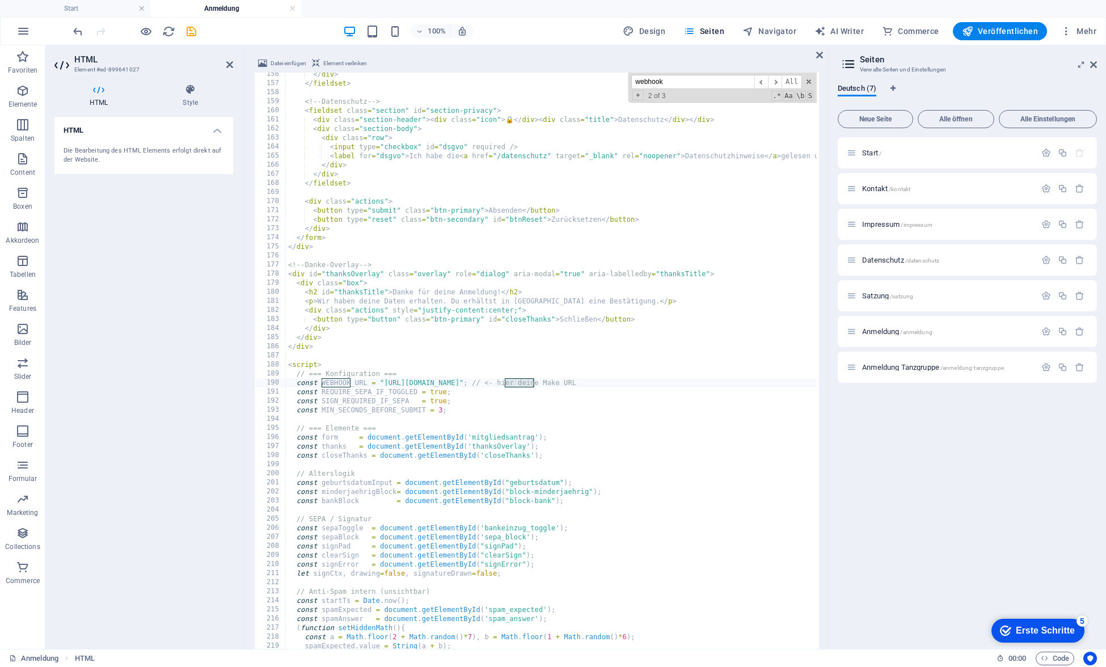
scroll to position [0, 0]
click at [500, 395] on div "</ div > </ fieldset > <!-- Datenschutz --> < fieldset class = "section" id = "…" at bounding box center [804, 384] width 1037 height 629
drag, startPoint x: 545, startPoint y: 383, endPoint x: 385, endPoint y: 384, distance: 160.0
click at [385, 384] on div "</ div > </ fieldset > <!-- Datenschutz --> < fieldset class = "section" id = "…" at bounding box center [804, 384] width 1037 height 629
paste textarea ".eu1.make.com/2d7pr42wck3rgojb7iao7lx102ygbxyn"
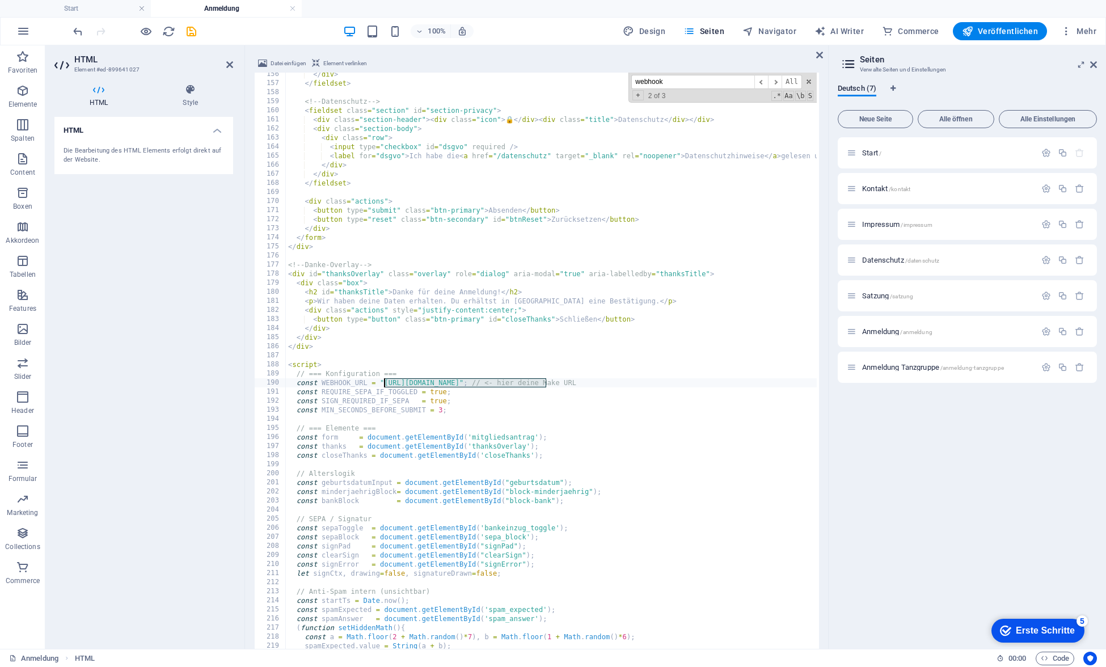
type textarea "const WEBHOOK_URL = "https://hook.eu1.make.com/2d7pr42wck3rgojb7iao7lx102ygbxyn…"
click at [809, 84] on span at bounding box center [809, 82] width 8 height 8
click at [820, 54] on icon at bounding box center [819, 54] width 7 height 9
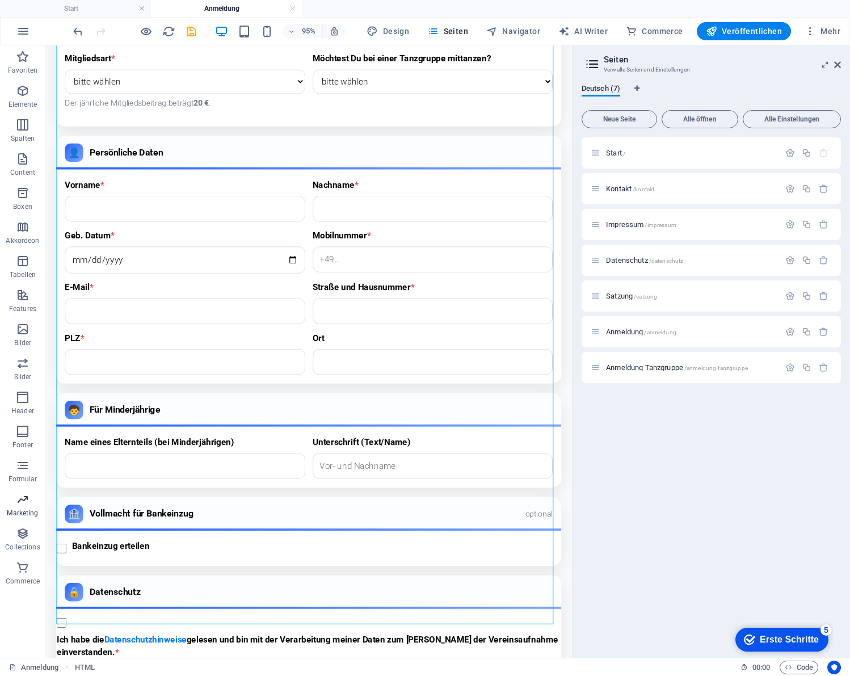
scroll to position [298, 0]
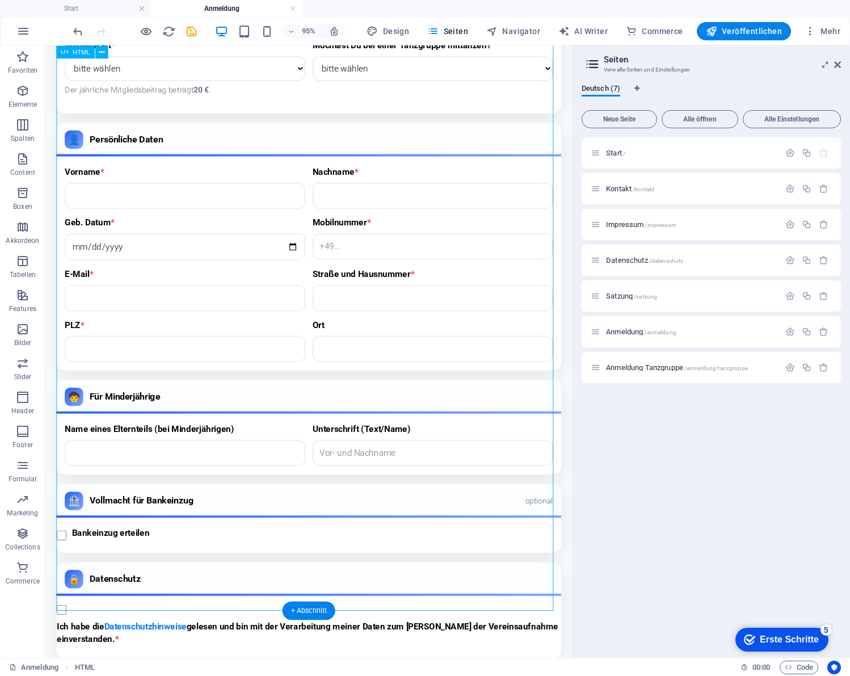
click at [329, 220] on div "Mitgliedsantrag – KV Bauernheim e.V. Mitgliedsantrag Mit * gekennzeichnete [PER…" at bounding box center [323, 337] width 532 height 781
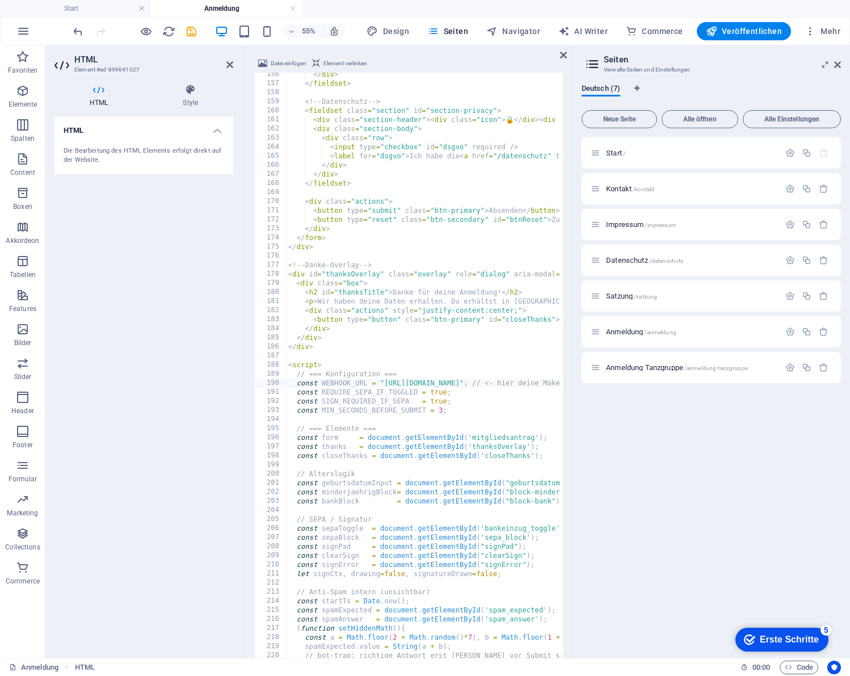
scroll to position [1410, 0]
click at [424, 226] on div "</ div > </ fieldset > <!-- Datenschutz --> < fieldset class = "section" id = "…" at bounding box center [804, 384] width 1037 height 629
type textarea "</html>"
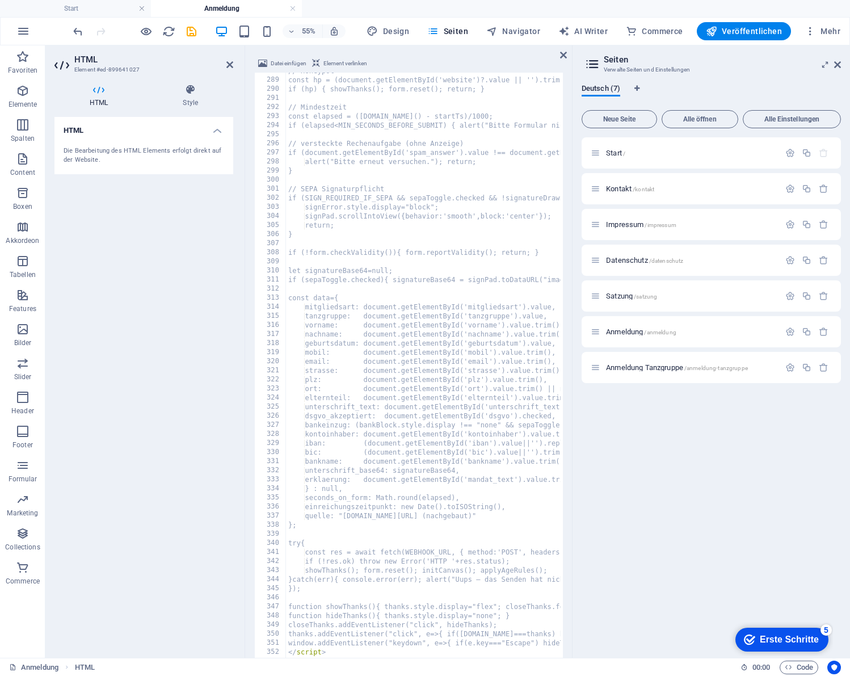
scroll to position [2611, 0]
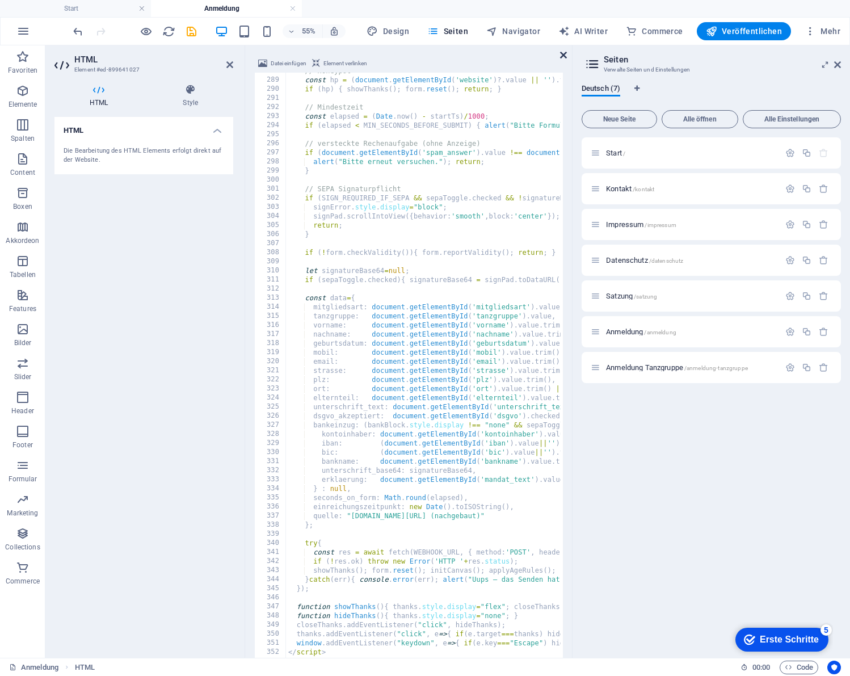
click at [563, 53] on icon at bounding box center [563, 54] width 7 height 9
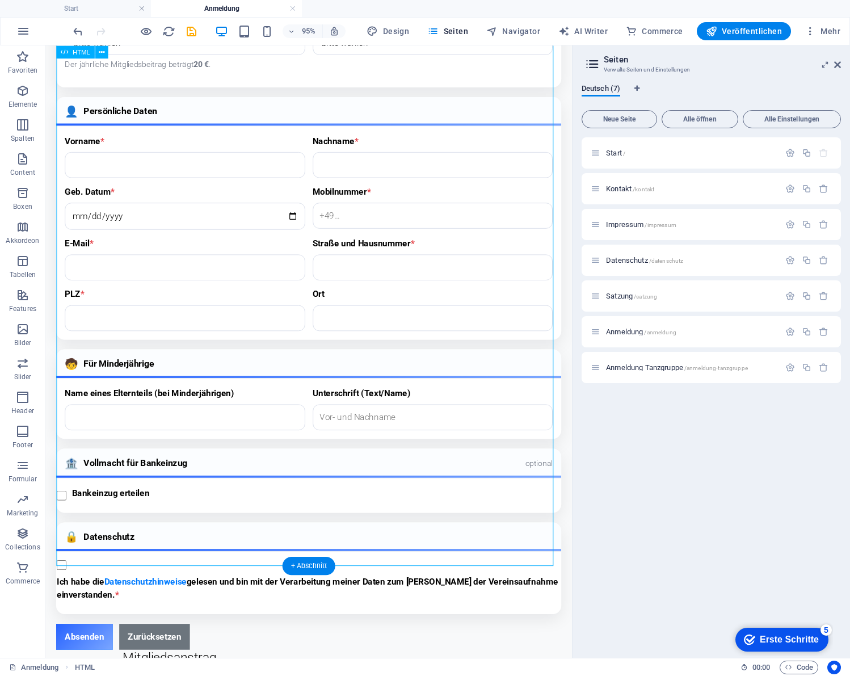
scroll to position [64, 0]
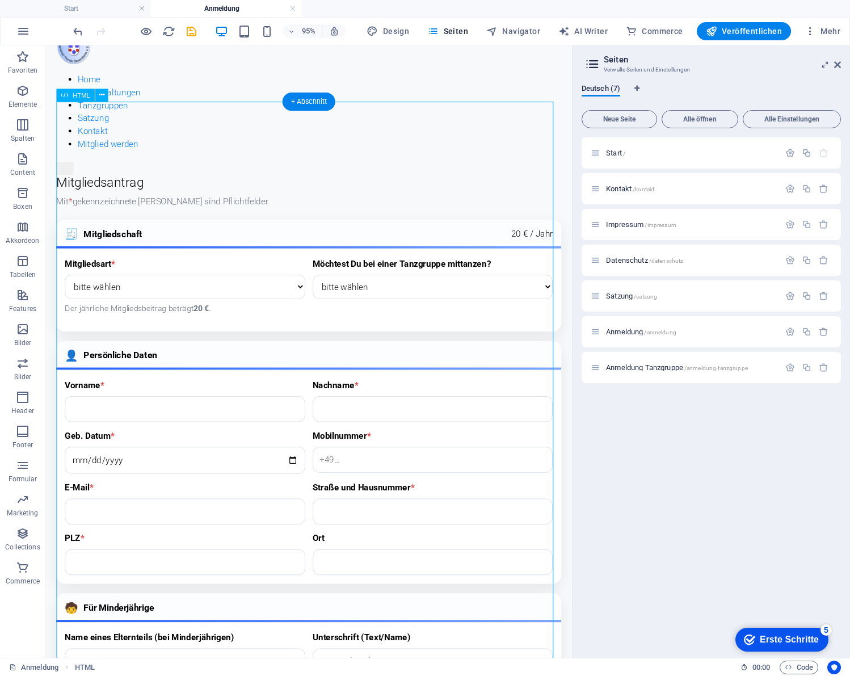
click at [285, 295] on div "Mitgliedsantrag – KV Bauernheim e.V. Mitgliedsantrag Mit * gekennzeichnete [PER…" at bounding box center [323, 560] width 532 height 756
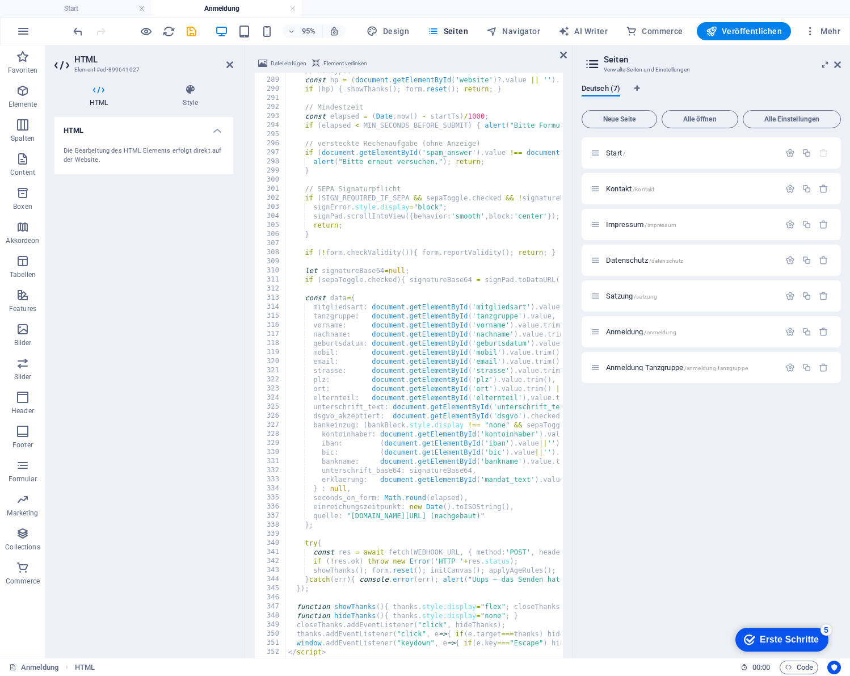
scroll to position [475, 0]
click at [382, 225] on div "// Honeypot const hp = ( document . getElementById ( 'website' ) ?. value || ''…" at bounding box center [804, 380] width 1037 height 629
click at [357, 310] on div "// Honeypot const hp = ( document . getElementById ( 'website' ) ?. value || ''…" at bounding box center [804, 380] width 1037 height 629
type textarea "mitgliedsart: document.getElementById('mitgliedsart').value,"
type input "webhook"
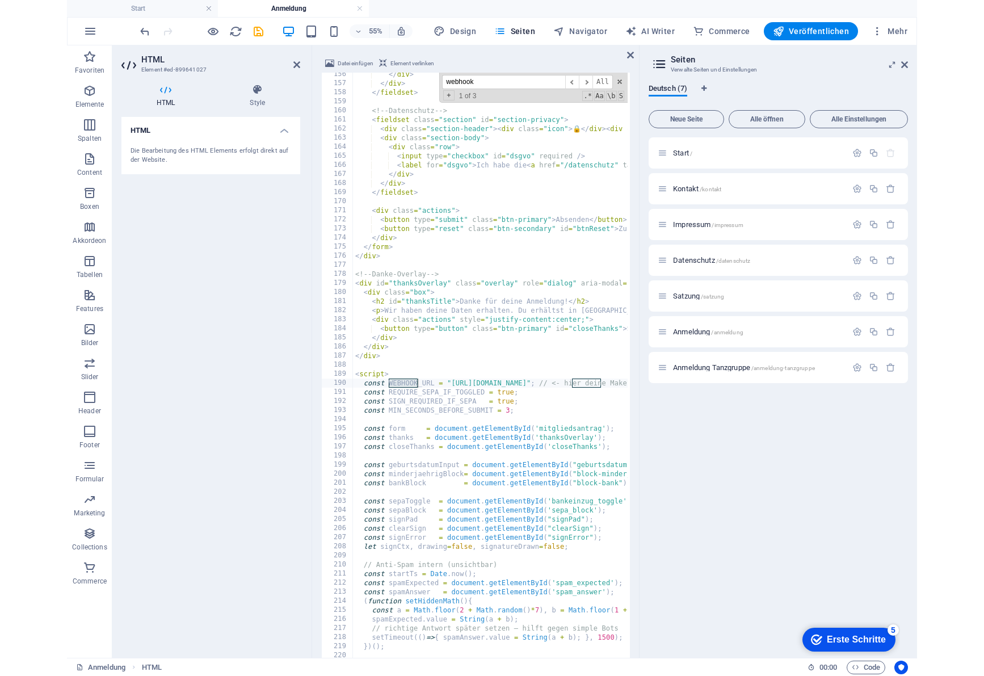
scroll to position [1410, 0]
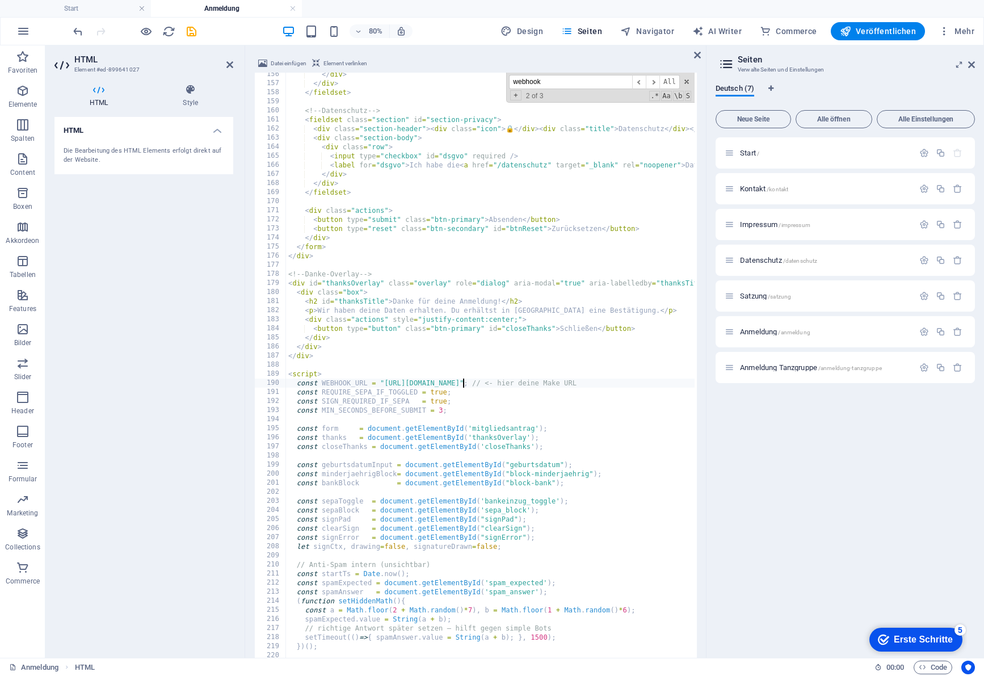
click at [461, 384] on div "</ div > </ div > </ fieldset > <!-- Datenschutz --> < fieldset class = "sectio…" at bounding box center [804, 384] width 1037 height 629
drag, startPoint x: 384, startPoint y: 382, endPoint x: 546, endPoint y: 382, distance: 162.8
click at [546, 382] on div "</ div > </ div > </ fieldset > <!-- Datenschutz --> < fieldset class = "sectio…" at bounding box center [804, 384] width 1037 height 629
paste textarea ".eu1.make.com/2d7pr42wck3rgojb7iao7lx102ygbxyn"
type textarea "const WEBHOOK_URL = "https://hook.eu1.make.com/2d7pr42wck3rgojb7iao7lx102ygbxyn…"
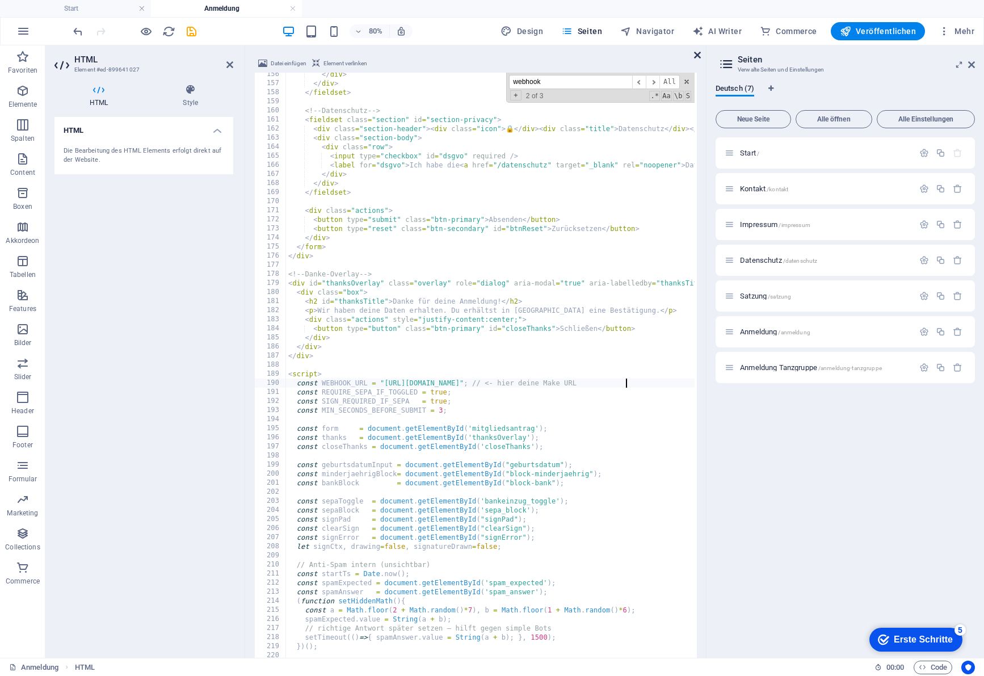
click at [699, 58] on icon at bounding box center [697, 54] width 7 height 9
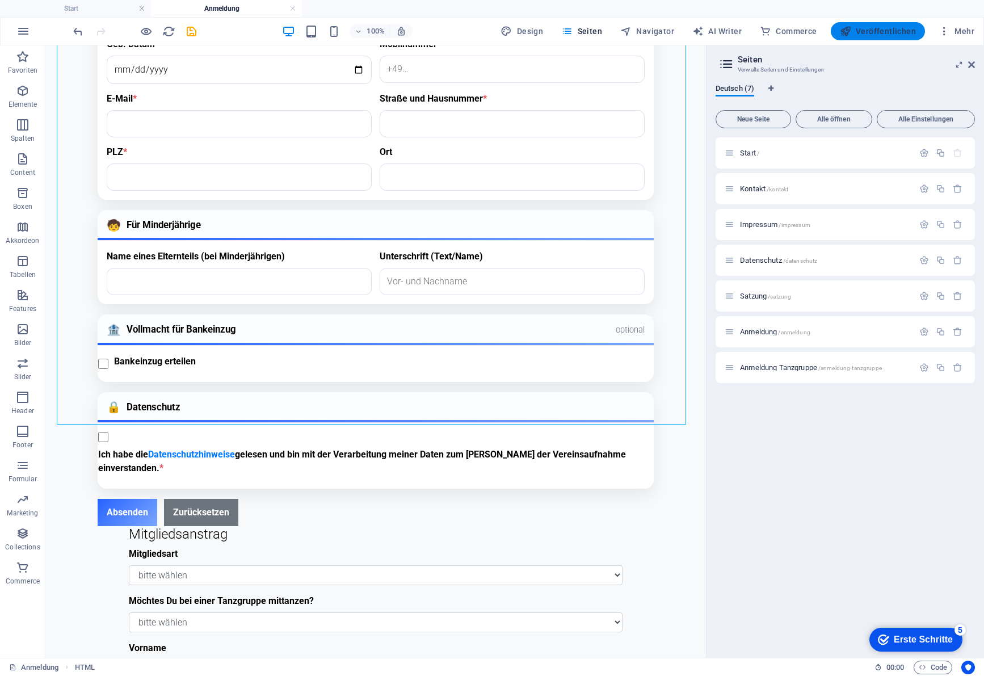
click at [829, 32] on span "Veröffentlichen" at bounding box center [878, 31] width 76 height 11
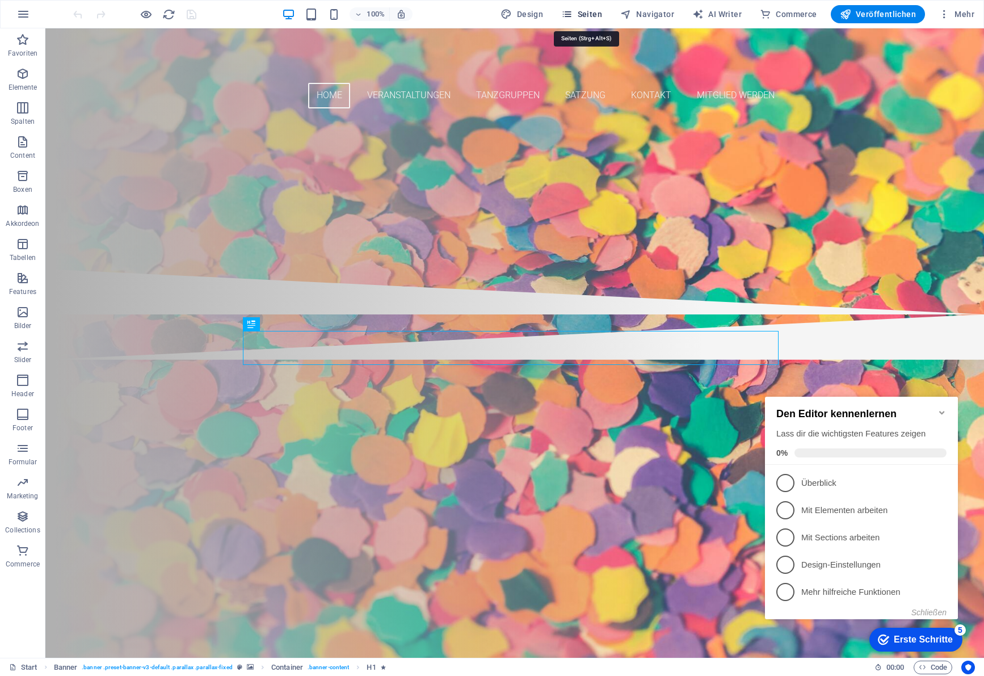
click at [582, 10] on span "Seiten" at bounding box center [581, 14] width 41 height 11
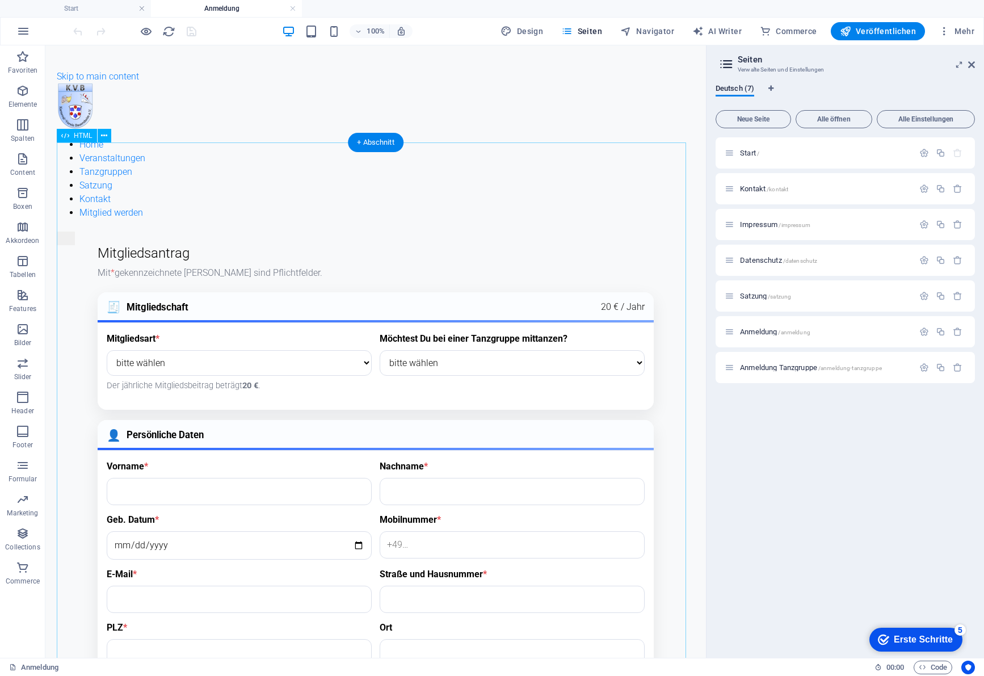
click at [398, 254] on div "Mitgliedsantrag – KV Bauernheim e.V. Mitgliedsantrag Mit * gekennzeichnete [PER…" at bounding box center [376, 616] width 638 height 743
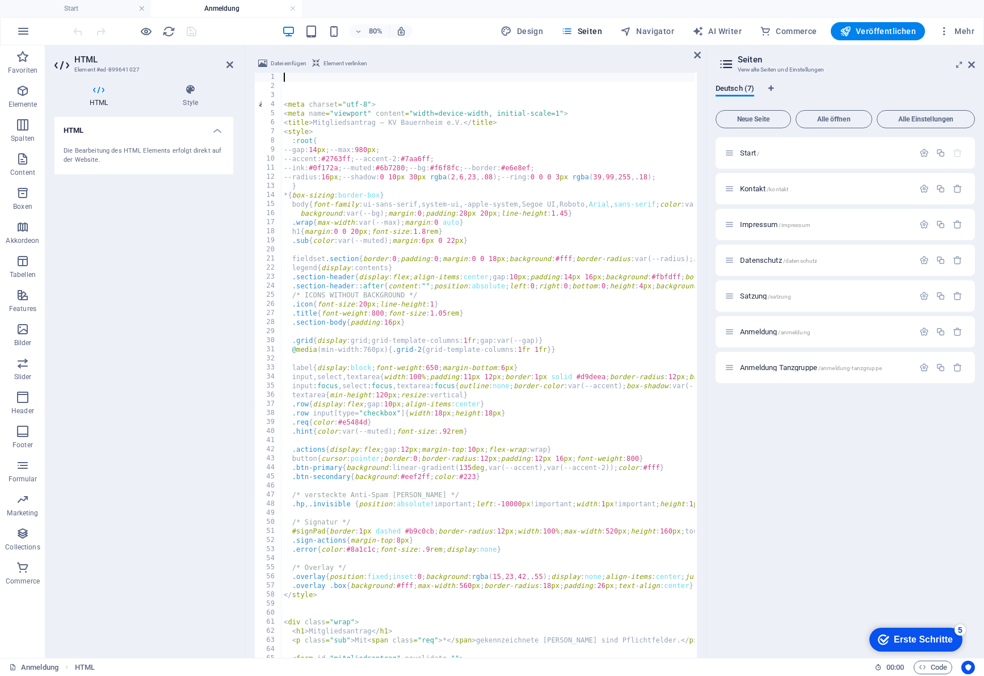
click at [532, 257] on div "< meta charset = "utf-8" > < meta name = "viewport" content = "width=device-wid…" at bounding box center [799, 387] width 1037 height 629
type textarea "fieldset.section{border:0;padding:0;margin:0 0 18px;background:#fff;border-radi…"
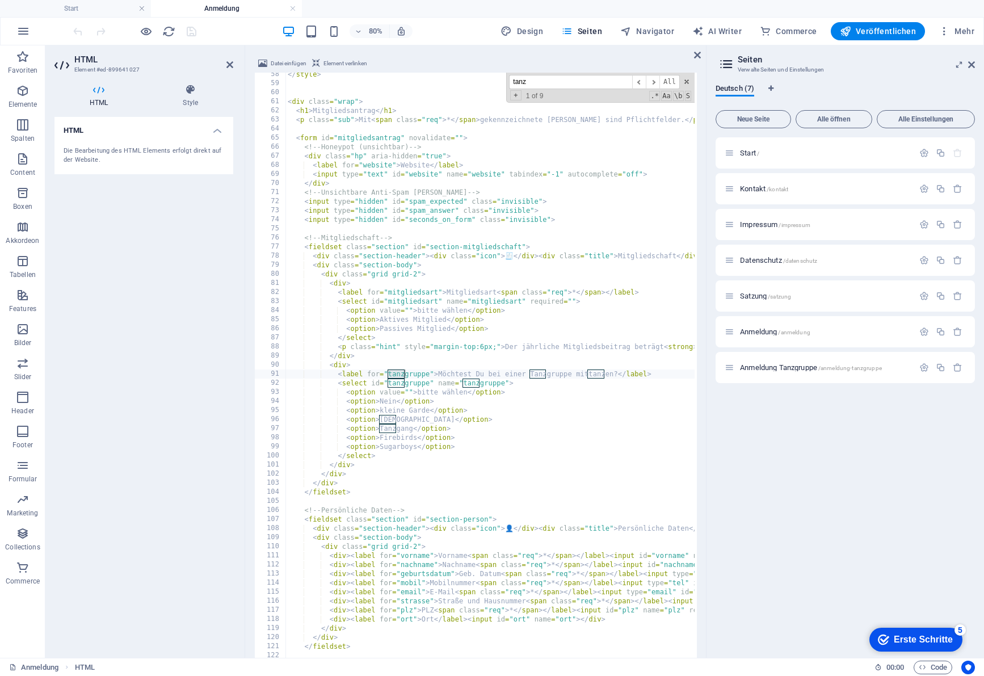
scroll to position [521, 0]
type input "tanzgrupp"
drag, startPoint x: 408, startPoint y: 409, endPoint x: 379, endPoint y: 408, distance: 29.5
click at [379, 408] on div "</ style > < div class = "wrap" > < h1 > Mitgliedsantrag </ h1 > < p class = "s…" at bounding box center [803, 384] width 1037 height 629
click at [410, 420] on div "</ style > < div class = "wrap" > < h1 > Mitgliedsantrag </ h1 > < p class = "s…" at bounding box center [803, 384] width 1037 height 629
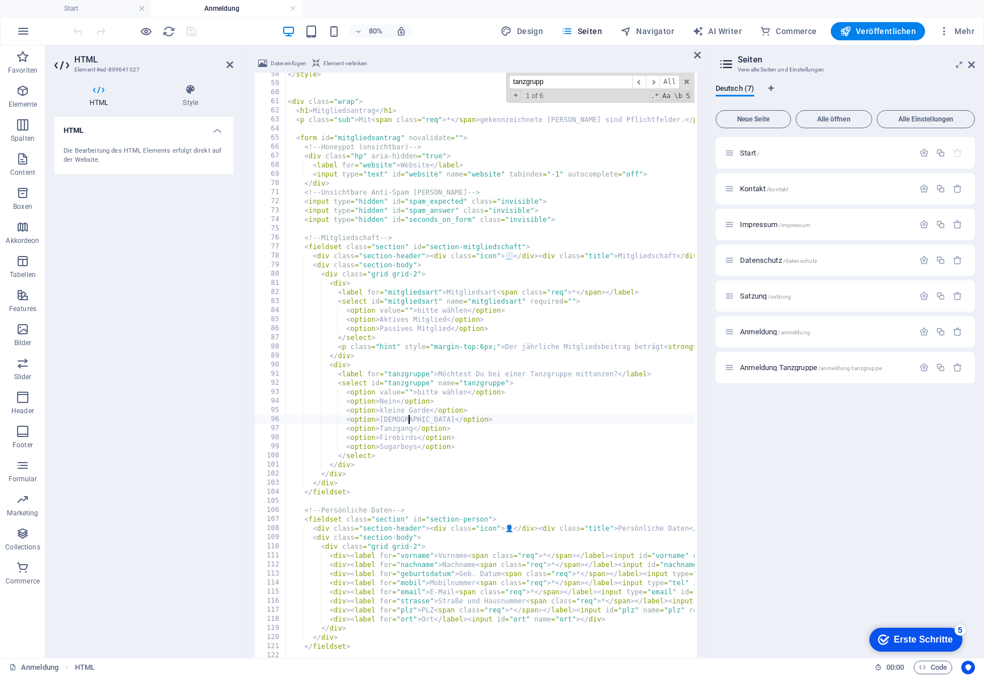
click at [460, 445] on div "</ style > < div class = "wrap" > < h1 > Mitgliedsantrag </ h1 > < p class = "s…" at bounding box center [803, 384] width 1037 height 629
type textarea "<option>Sugarboys</option>"
drag, startPoint x: 480, startPoint y: 447, endPoint x: 347, endPoint y: 448, distance: 133.3
click at [347, 448] on div "</ style > < div class = "wrap" > < h1 > Mitgliedsantrag </ h1 > < p class = "s…" at bounding box center [803, 384] width 1037 height 629
drag, startPoint x: 462, startPoint y: 446, endPoint x: 488, endPoint y: 450, distance: 26.9
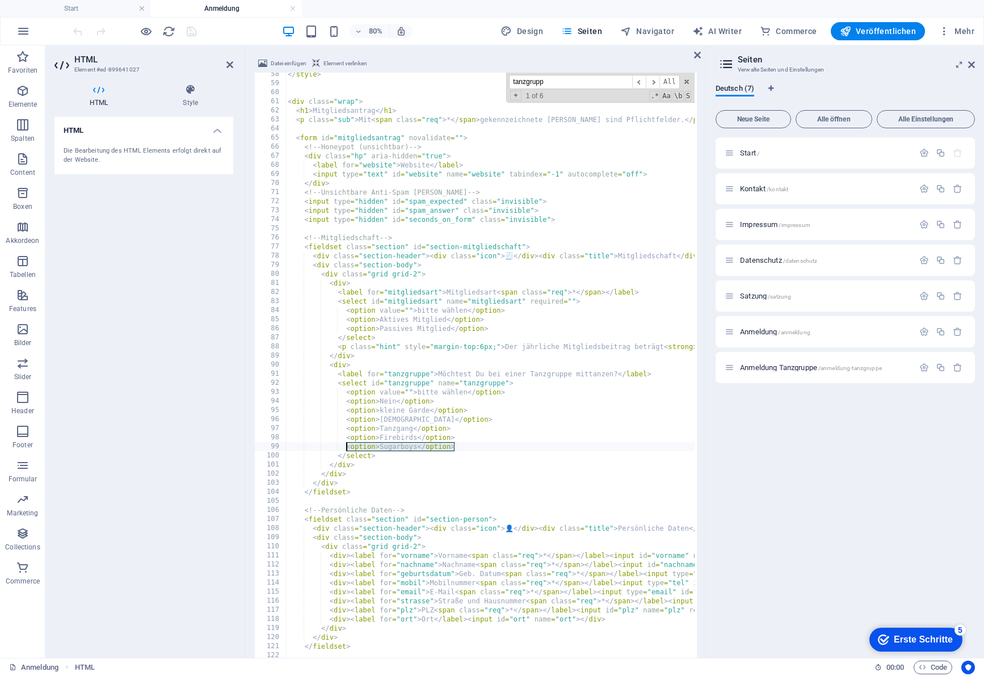
click at [462, 446] on div "</ style > < div class = "wrap" > < h1 > Mitgliedsantrag </ h1 > < p class = "s…" at bounding box center [803, 384] width 1037 height 629
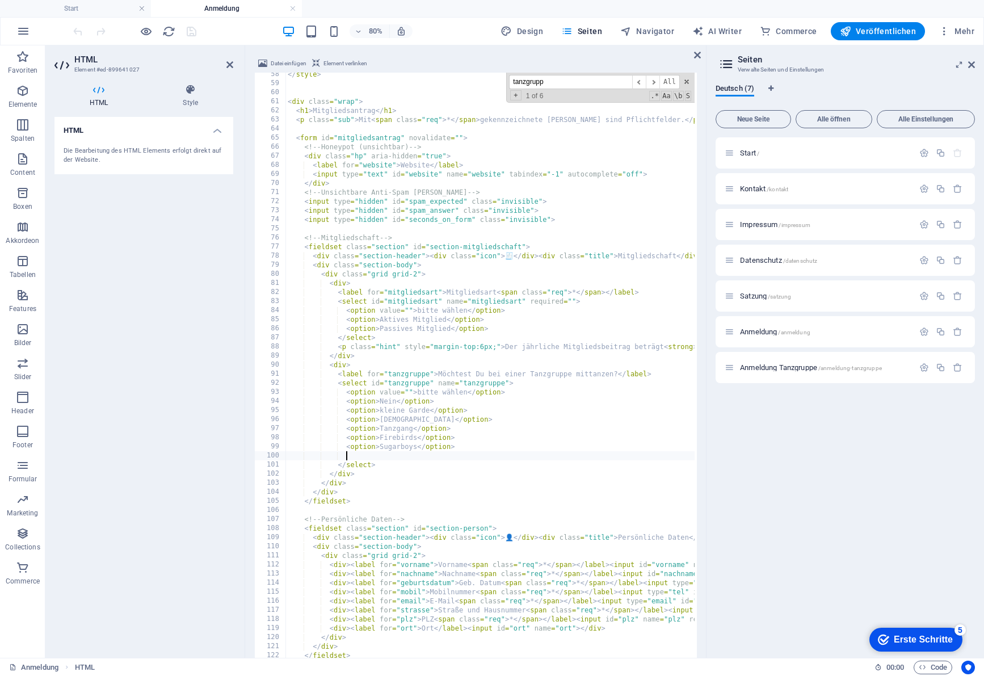
paste textarea "<option>Sugarboys</option>"
click at [397, 458] on div "</ style > < div class = "wrap" > < h1 > Mitgliedsantrag </ h1 > < p class = "s…" at bounding box center [803, 384] width 1037 height 629
type textarea "<option>Dorfperlen</option>"
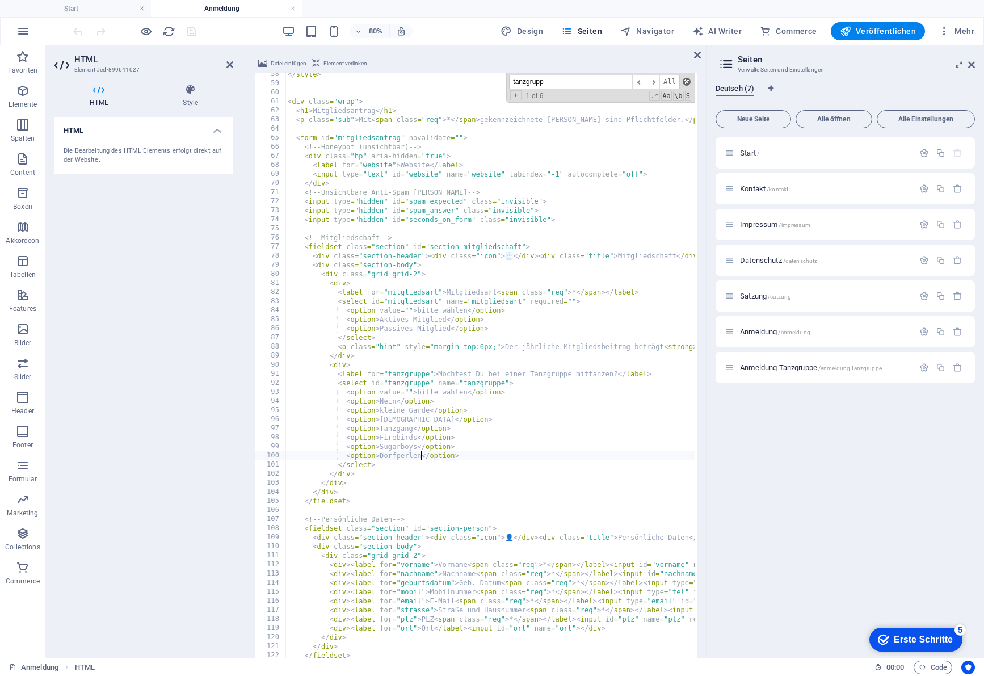
click at [687, 79] on span at bounding box center [686, 82] width 8 height 8
click at [700, 56] on icon at bounding box center [697, 54] width 7 height 9
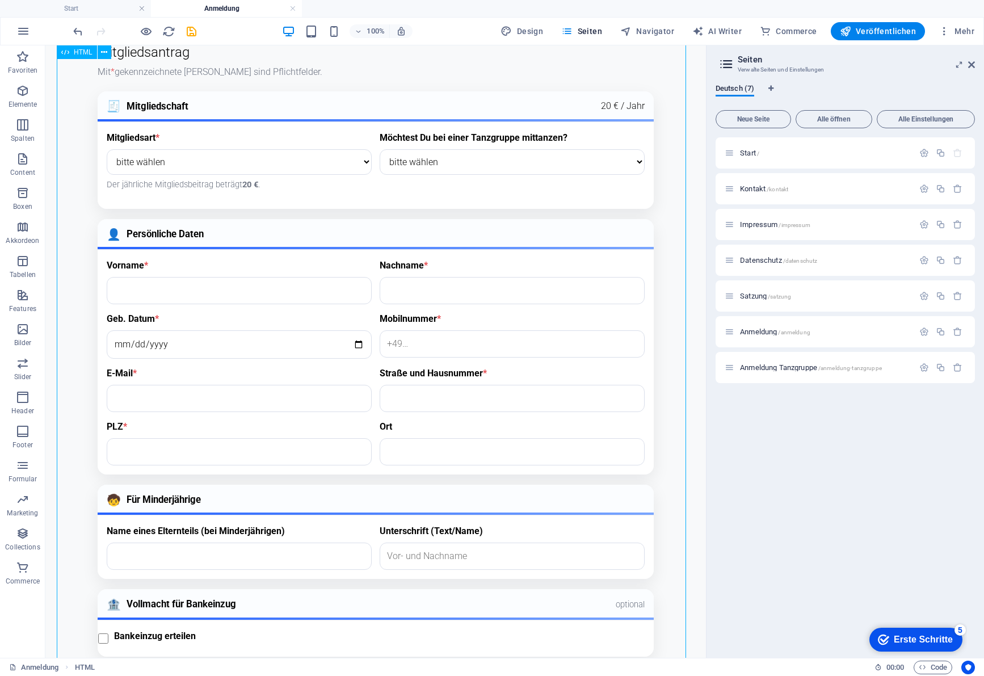
scroll to position [0, 0]
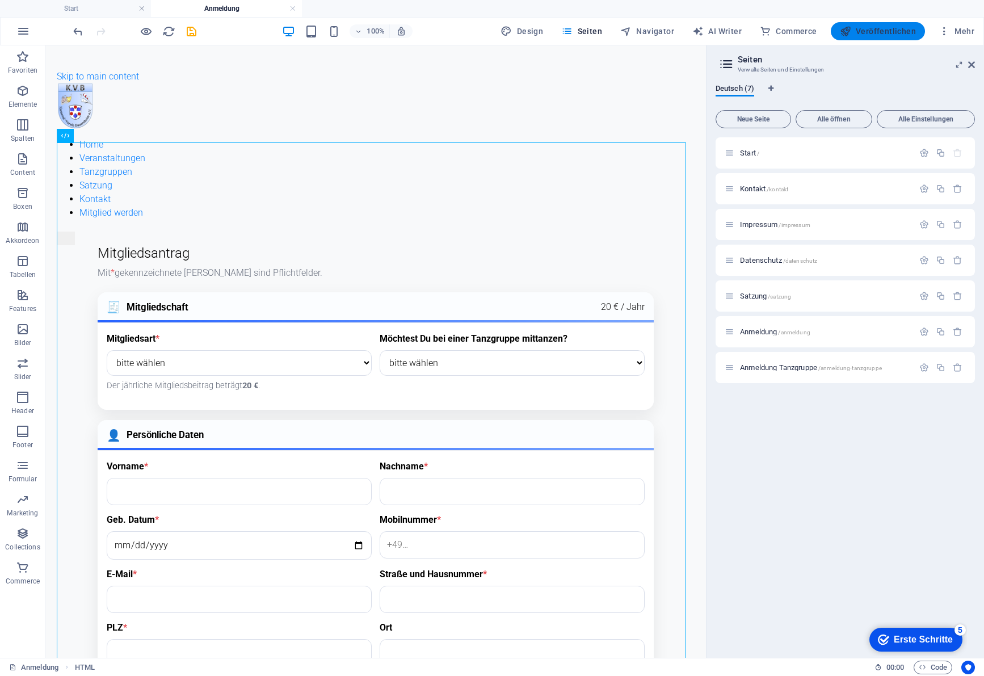
click at [902, 26] on span "Veröffentlichen" at bounding box center [878, 31] width 76 height 11
